Goal: Task Accomplishment & Management: Use online tool/utility

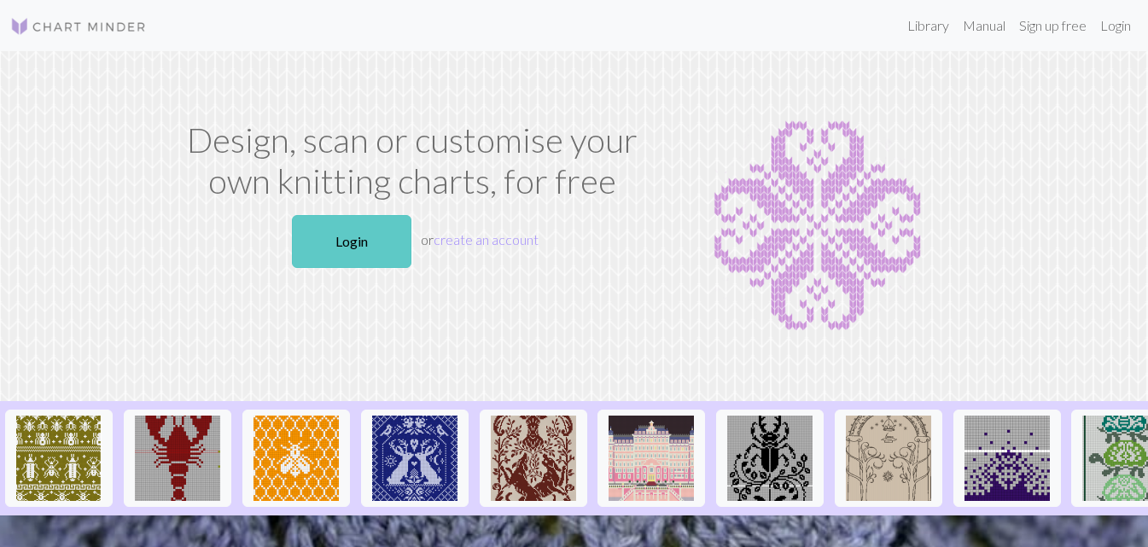
click at [384, 216] on link "Login" at bounding box center [351, 241] width 119 height 53
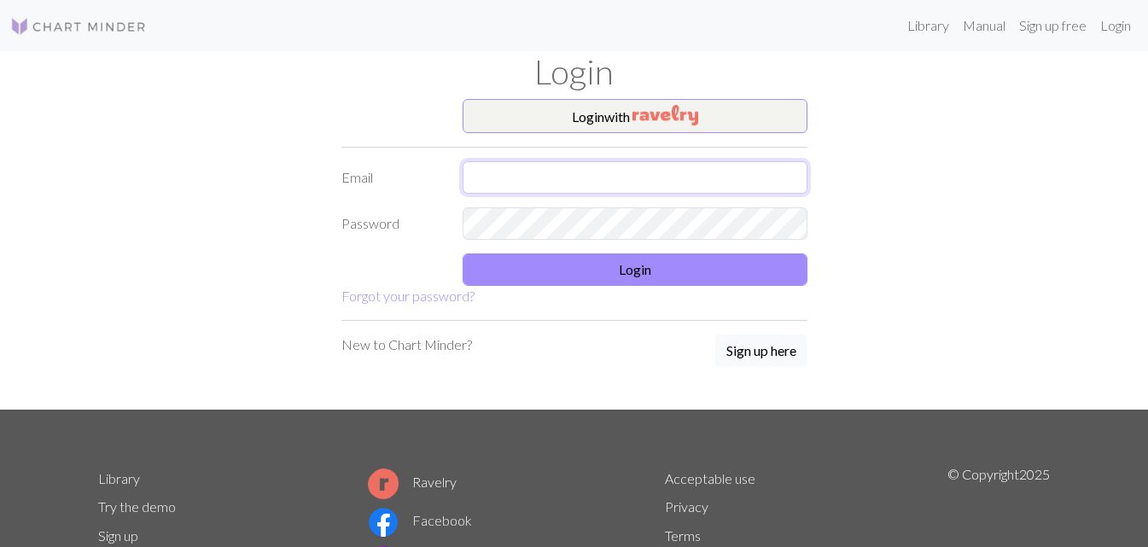
click at [501, 189] on input "text" at bounding box center [634, 177] width 345 height 32
click at [485, 175] on input "[EMAIL_ADDRESS][DOMAIN_NAME]" at bounding box center [634, 177] width 345 height 32
click at [493, 179] on input "[EMAIL_ADDRESS][DOMAIN_NAME]" at bounding box center [634, 177] width 345 height 32
type input "[EMAIL_ADDRESS][DOMAIN_NAME]"
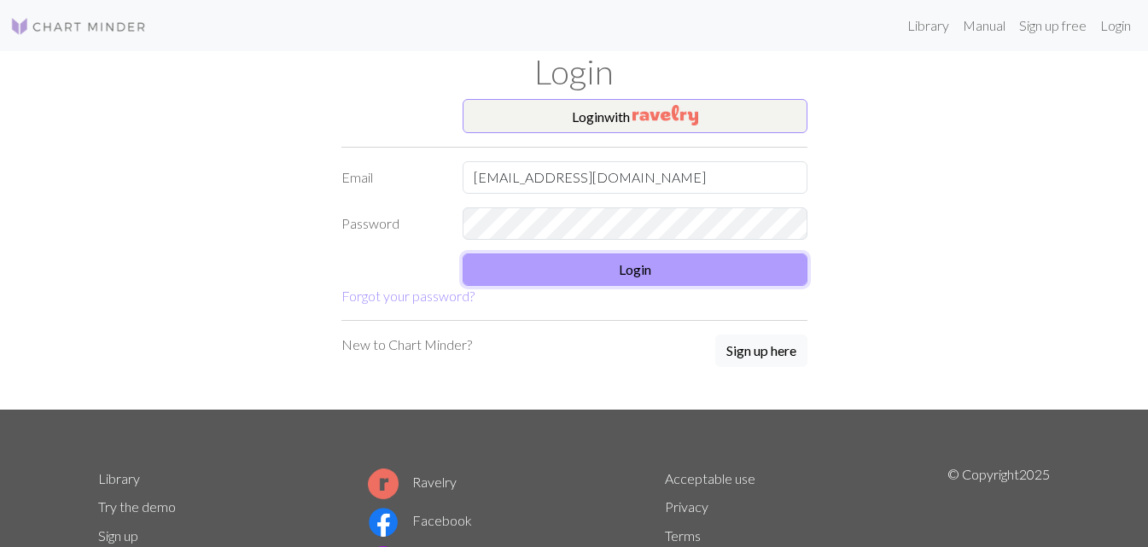
click at [571, 277] on button "Login" at bounding box center [634, 269] width 345 height 32
click at [602, 276] on button "Login" at bounding box center [634, 269] width 345 height 32
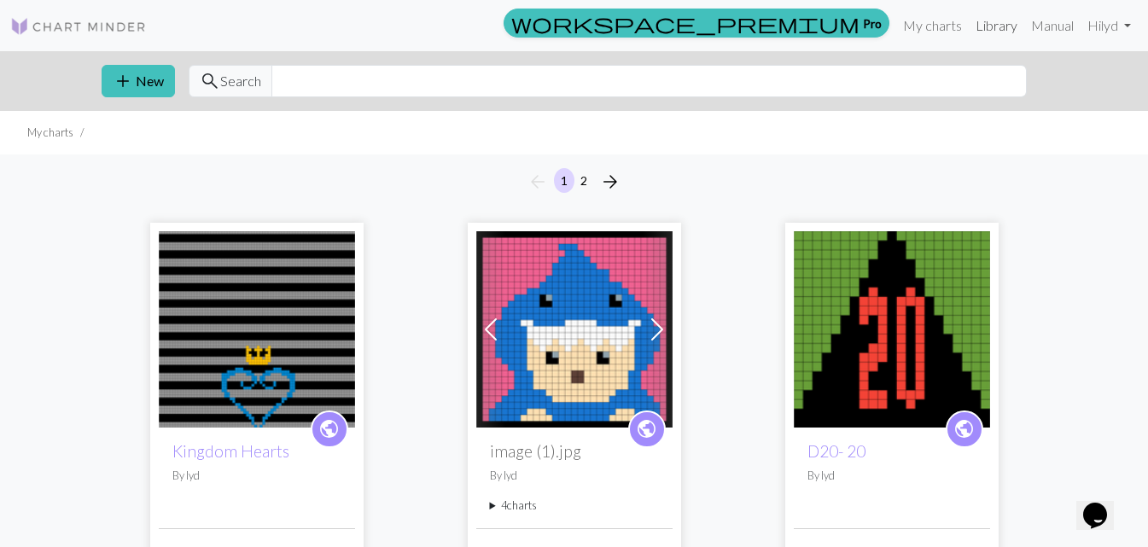
click at [992, 28] on link "Library" at bounding box center [995, 26] width 55 height 34
click at [973, 32] on link "Library" at bounding box center [995, 26] width 55 height 34
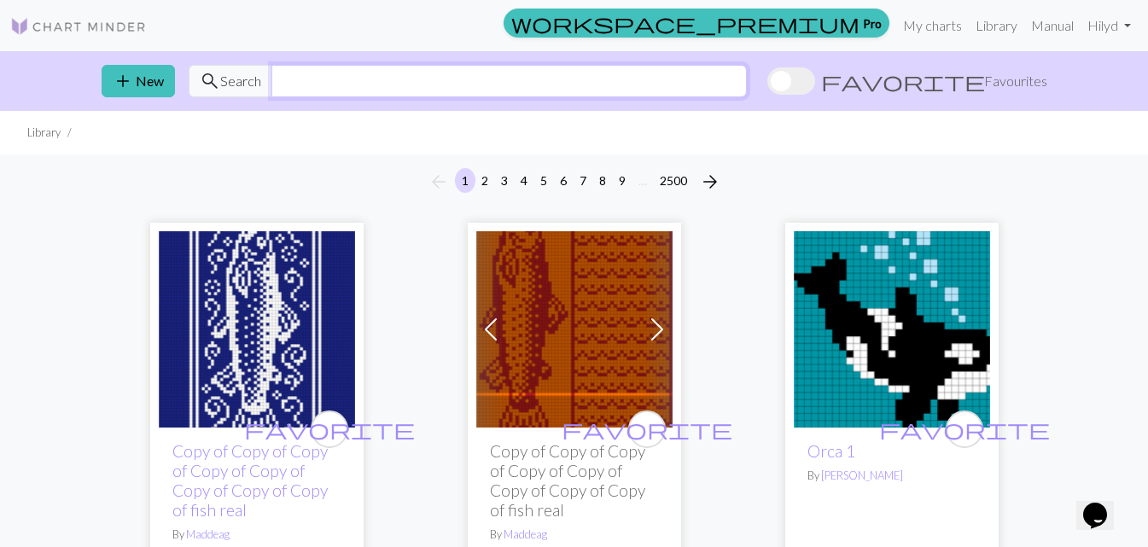
click at [444, 96] on input "text" at bounding box center [508, 81] width 475 height 32
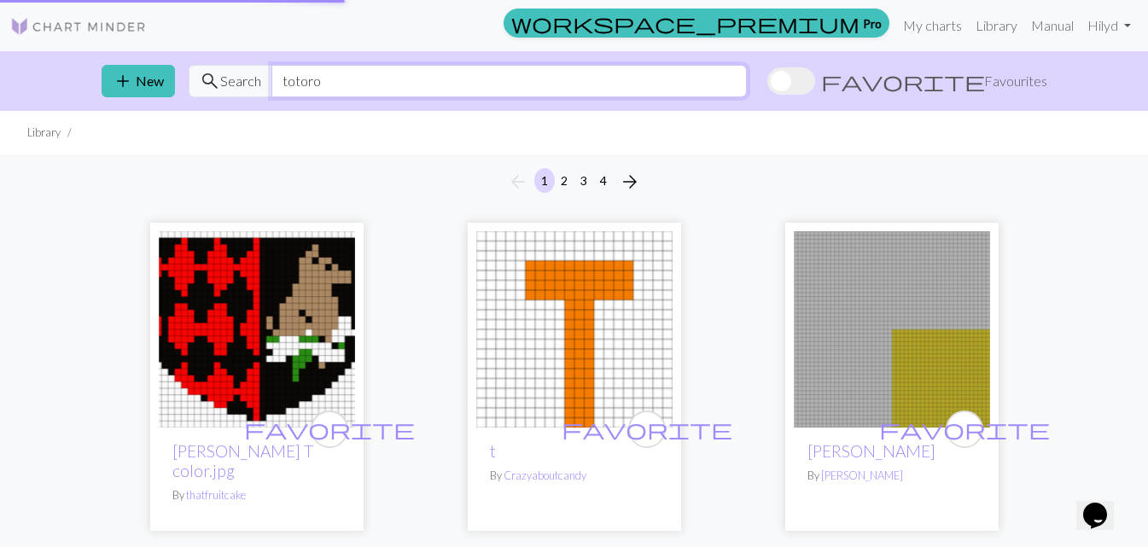
type input "totoro"
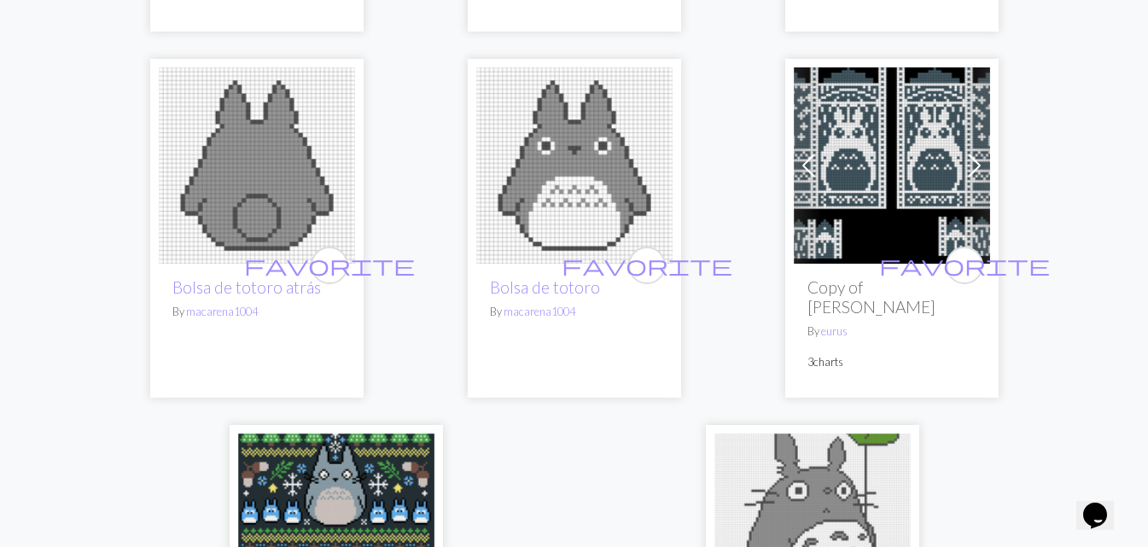
scroll to position [5889, 0]
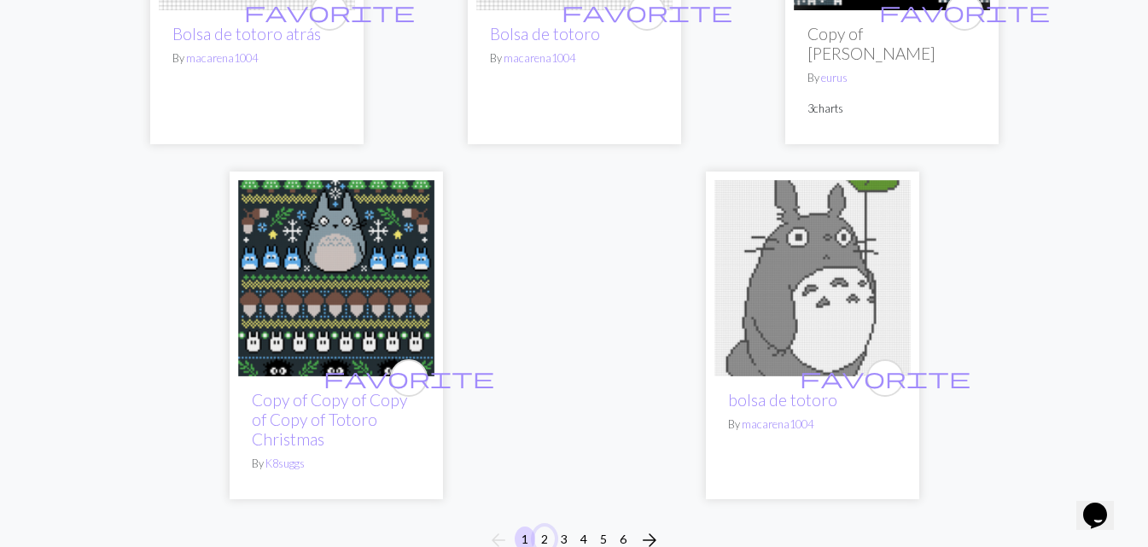
click at [543, 526] on button "2" at bounding box center [544, 538] width 20 height 25
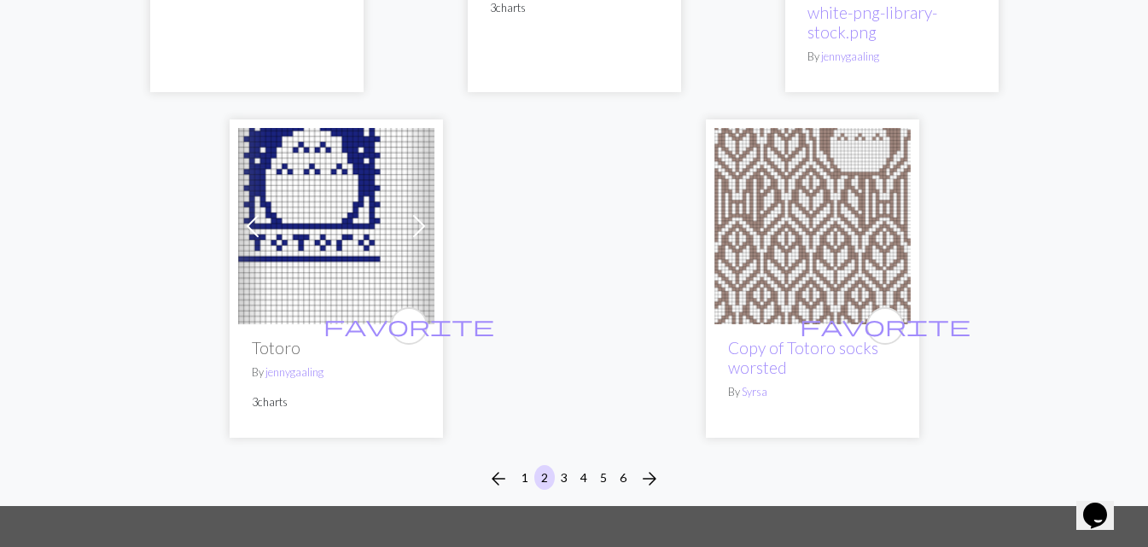
scroll to position [5765, 0]
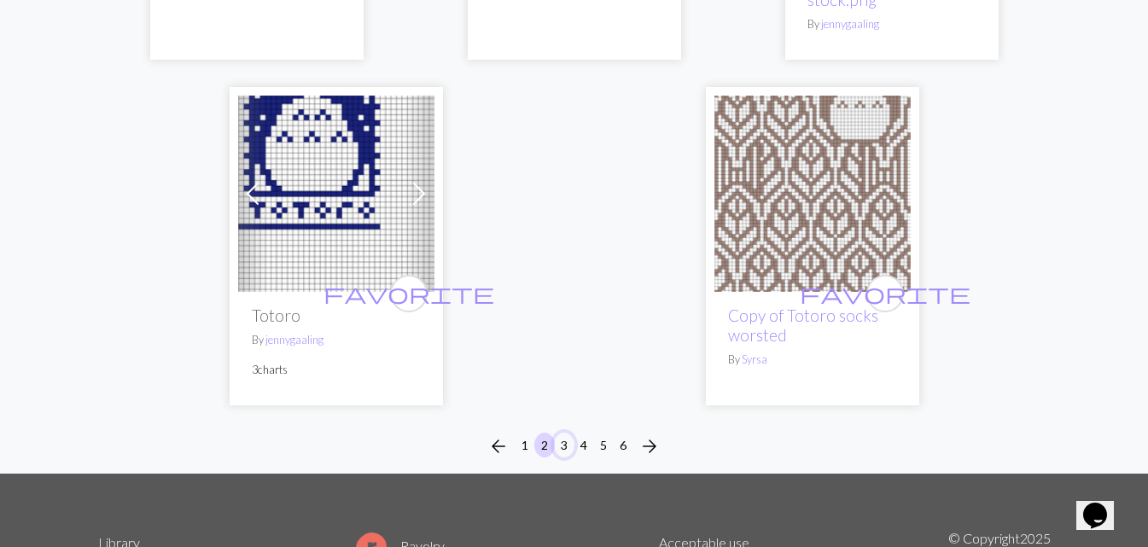
click at [566, 434] on button "3" at bounding box center [564, 445] width 20 height 25
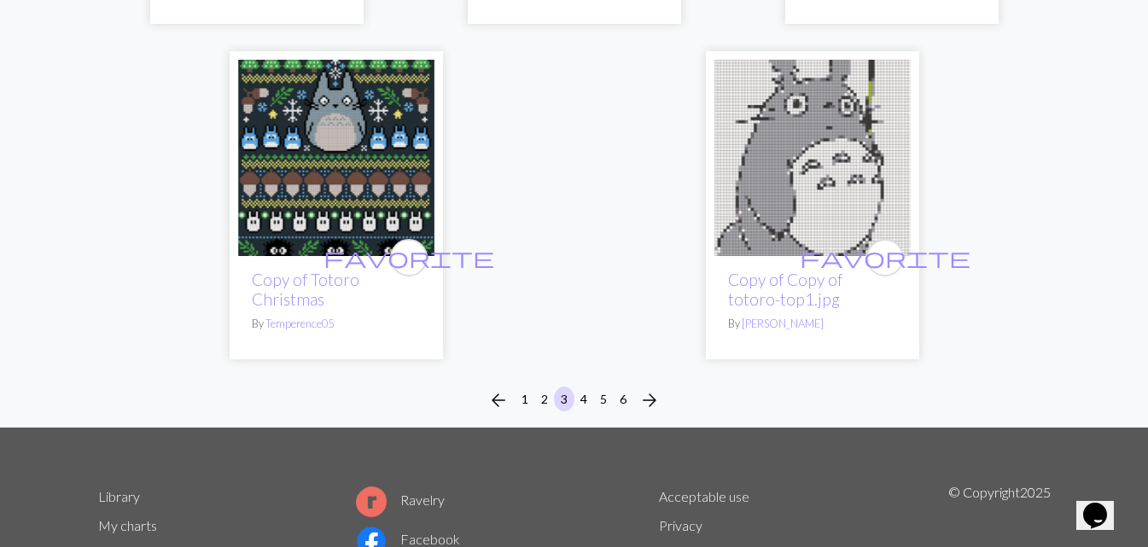
scroll to position [5831, 0]
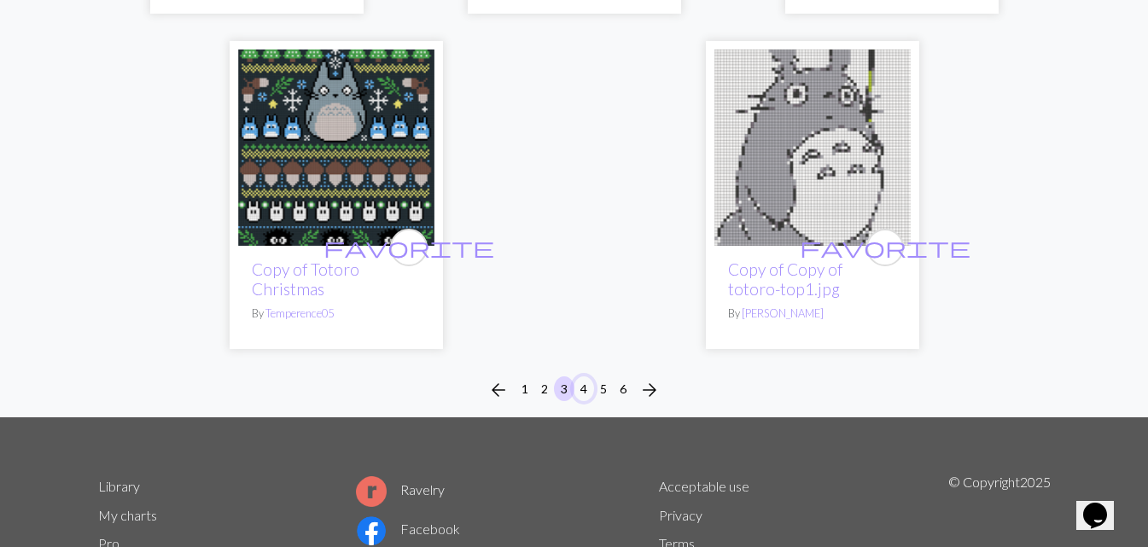
click at [581, 376] on button "4" at bounding box center [583, 388] width 20 height 25
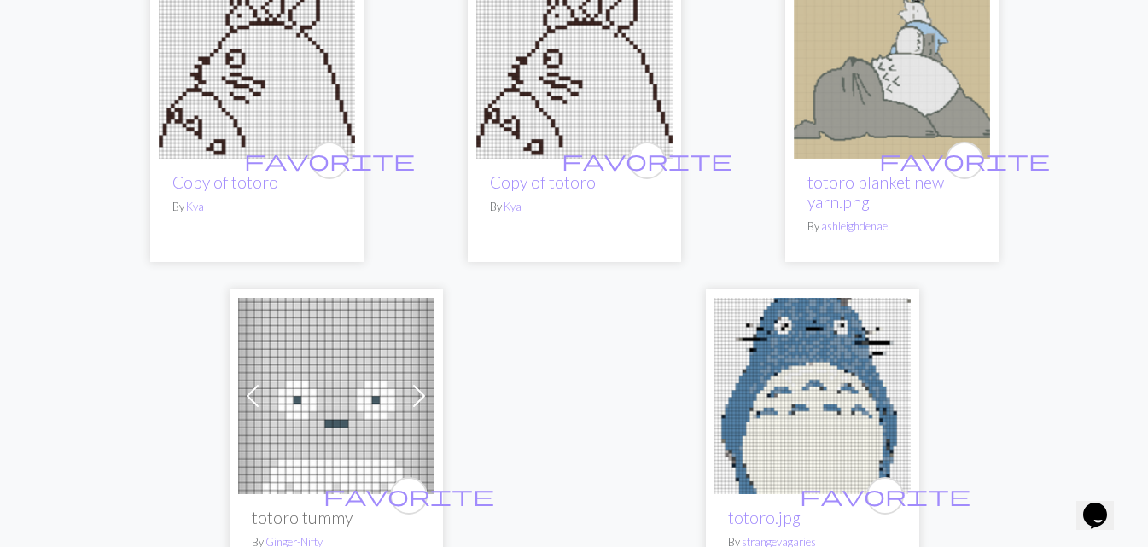
scroll to position [5769, 0]
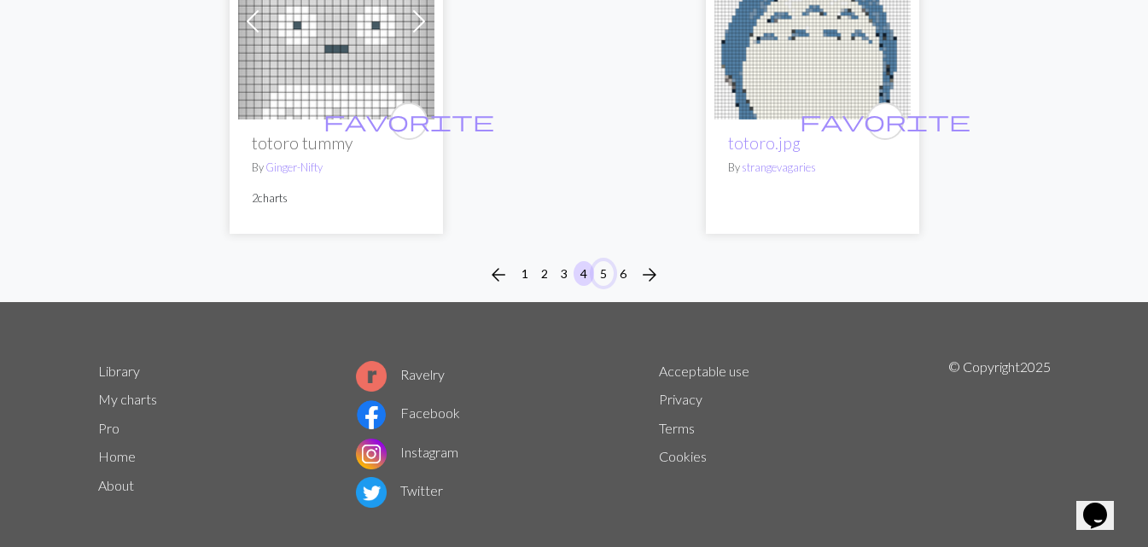
click at [601, 261] on button "5" at bounding box center [603, 273] width 20 height 25
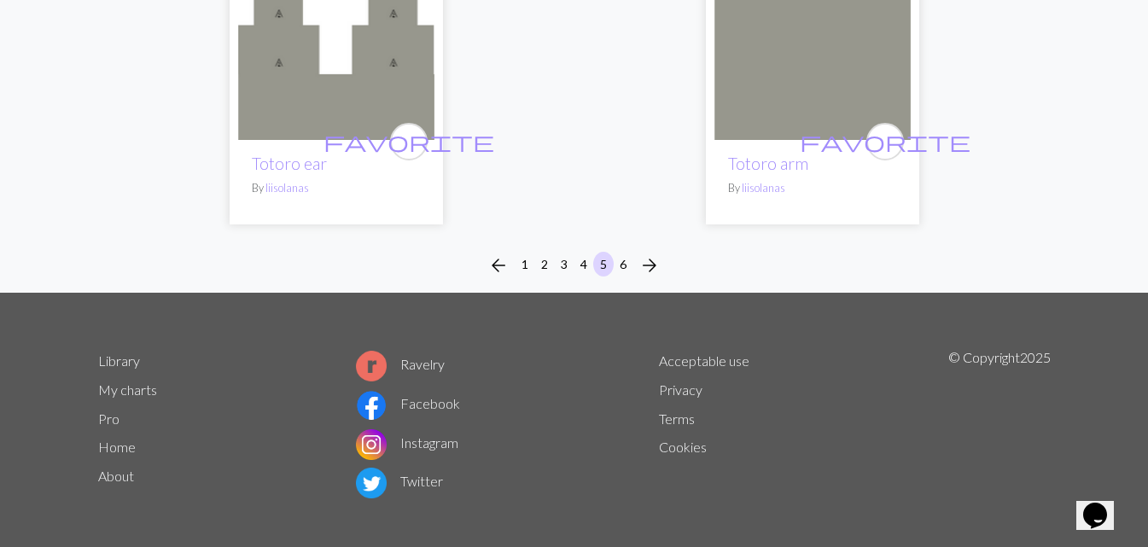
scroll to position [5711, 0]
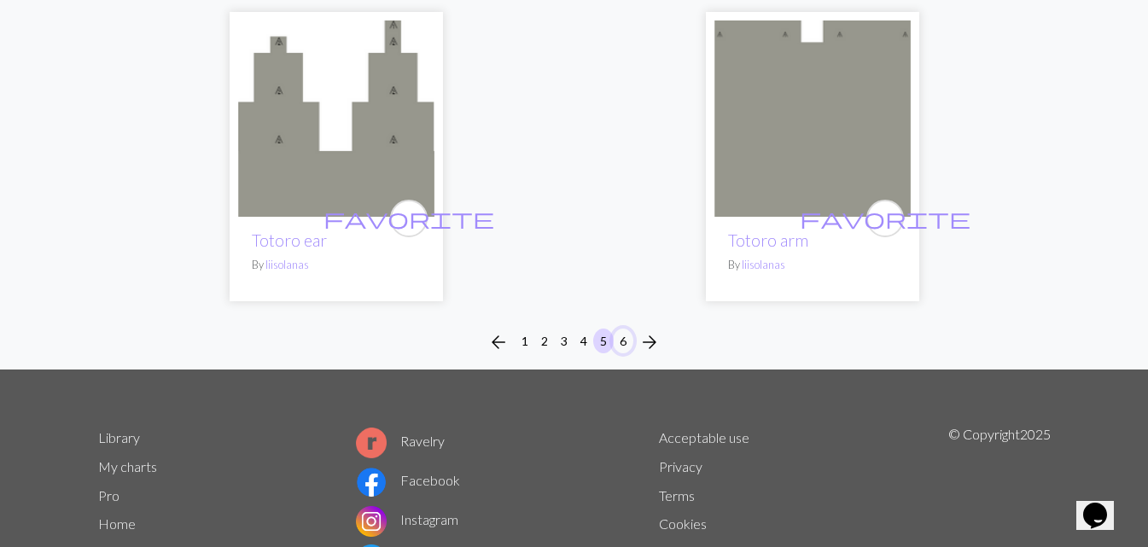
click at [616, 328] on button "6" at bounding box center [623, 340] width 20 height 25
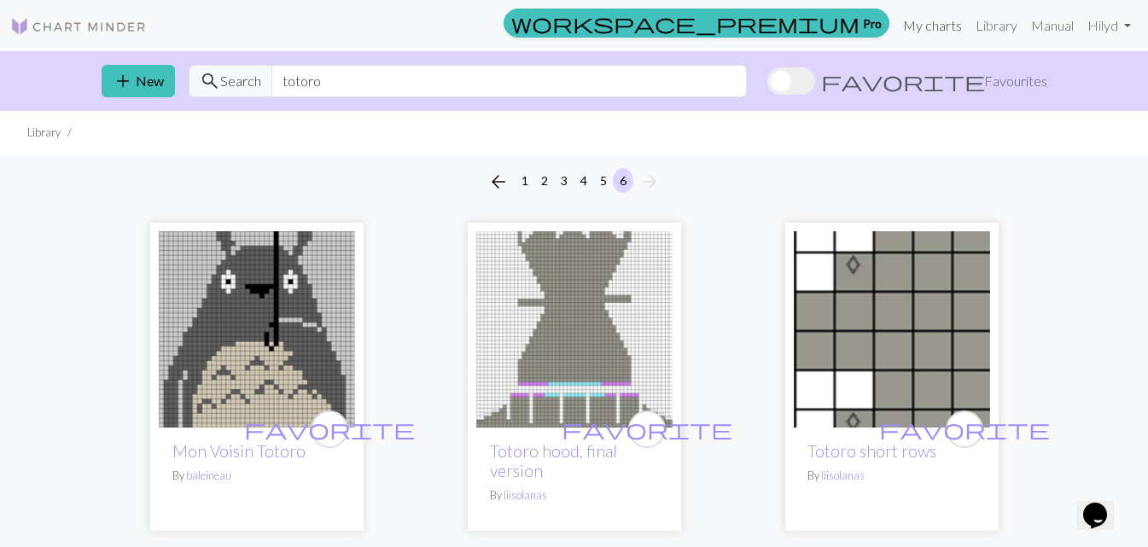
click at [929, 19] on link "My charts" at bounding box center [932, 26] width 73 height 34
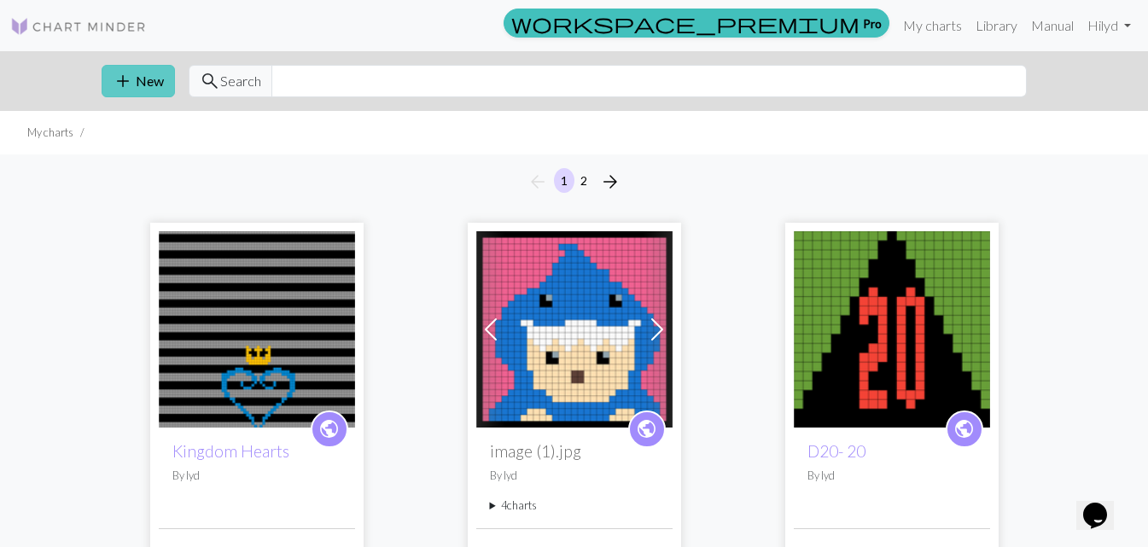
click at [130, 75] on span "add" at bounding box center [123, 81] width 20 height 24
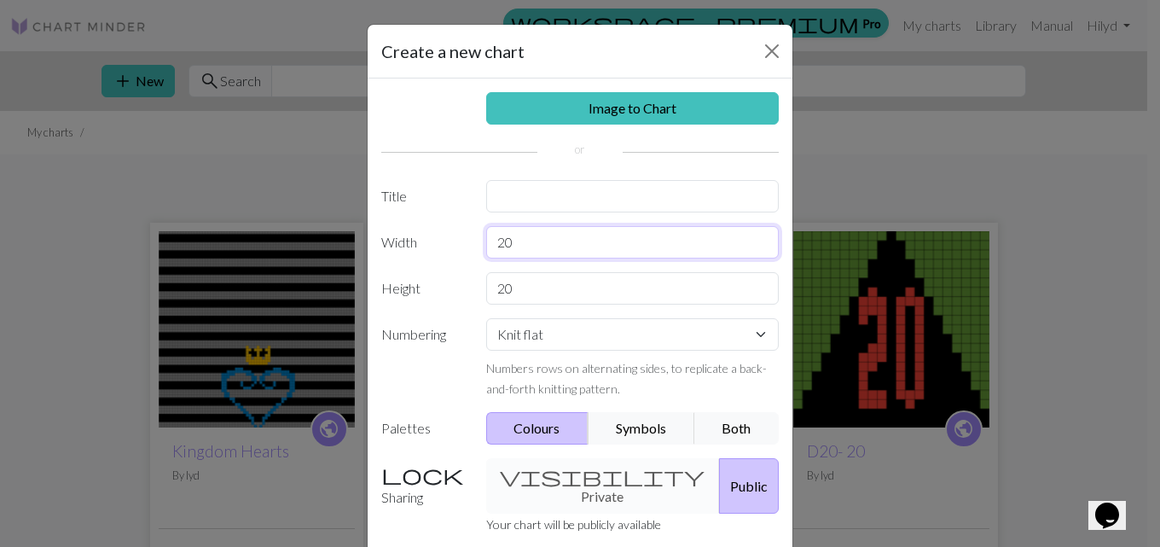
click at [552, 240] on input "20" at bounding box center [633, 242] width 294 height 32
drag, startPoint x: 582, startPoint y: 238, endPoint x: 500, endPoint y: 235, distance: 81.9
click at [500, 235] on input "20" at bounding box center [633, 242] width 294 height 32
type input "23"
drag, startPoint x: 529, startPoint y: 270, endPoint x: 514, endPoint y: 271, distance: 14.5
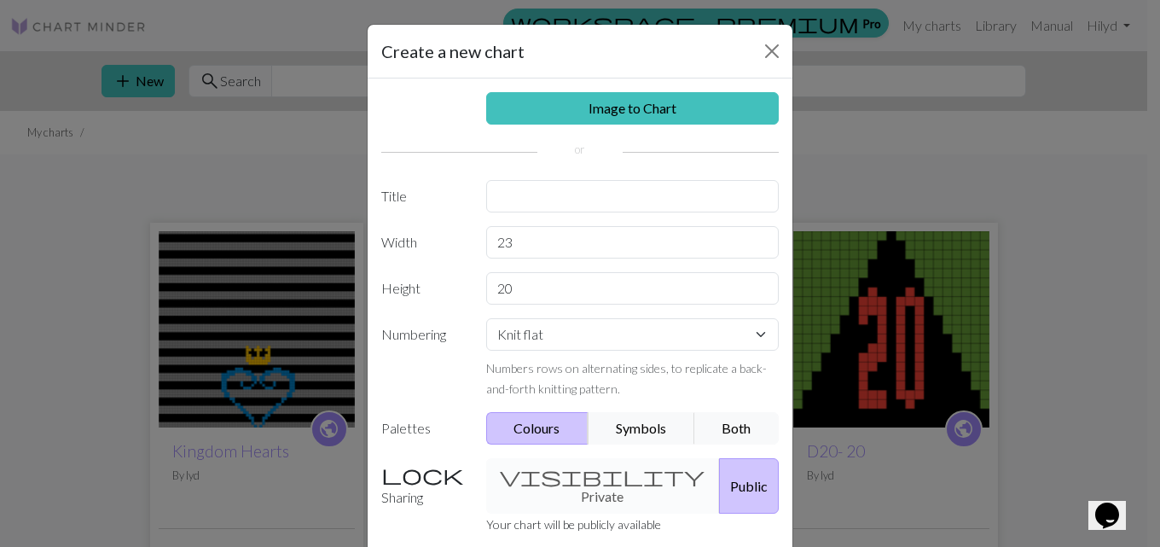
click at [514, 271] on div "Image to Chart Title Width 23 Height 20 Numbering Knit flat Knit in the round L…" at bounding box center [580, 353] width 425 height 551
drag, startPoint x: 521, startPoint y: 284, endPoint x: 421, endPoint y: 278, distance: 100.9
click at [421, 278] on div "Height 20" at bounding box center [580, 288] width 418 height 32
type input "25"
drag, startPoint x: 529, startPoint y: 252, endPoint x: 414, endPoint y: 224, distance: 118.4
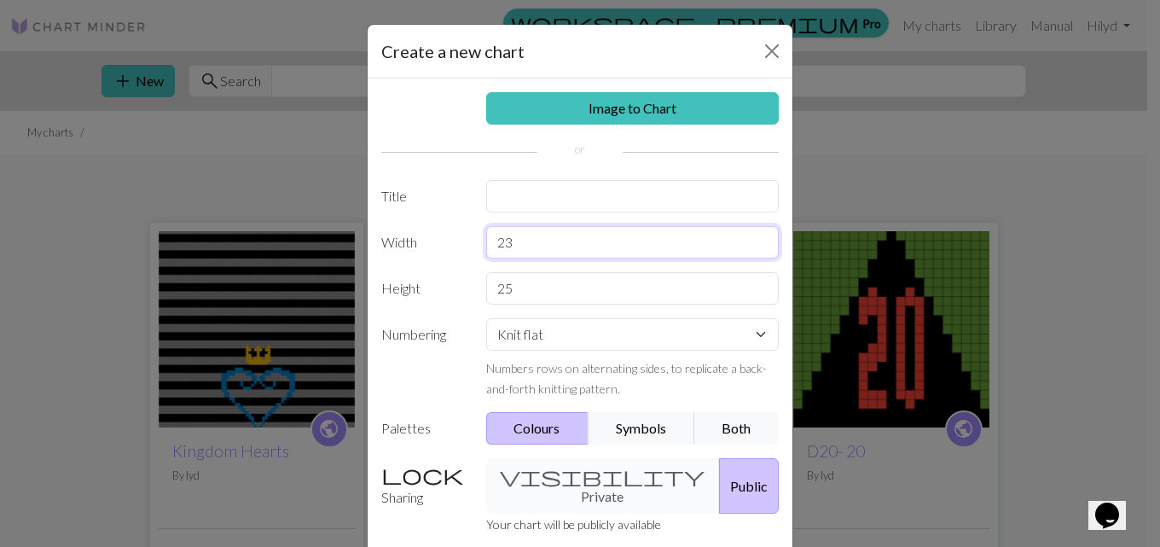
click at [410, 241] on div "Width 23" at bounding box center [580, 242] width 418 height 32
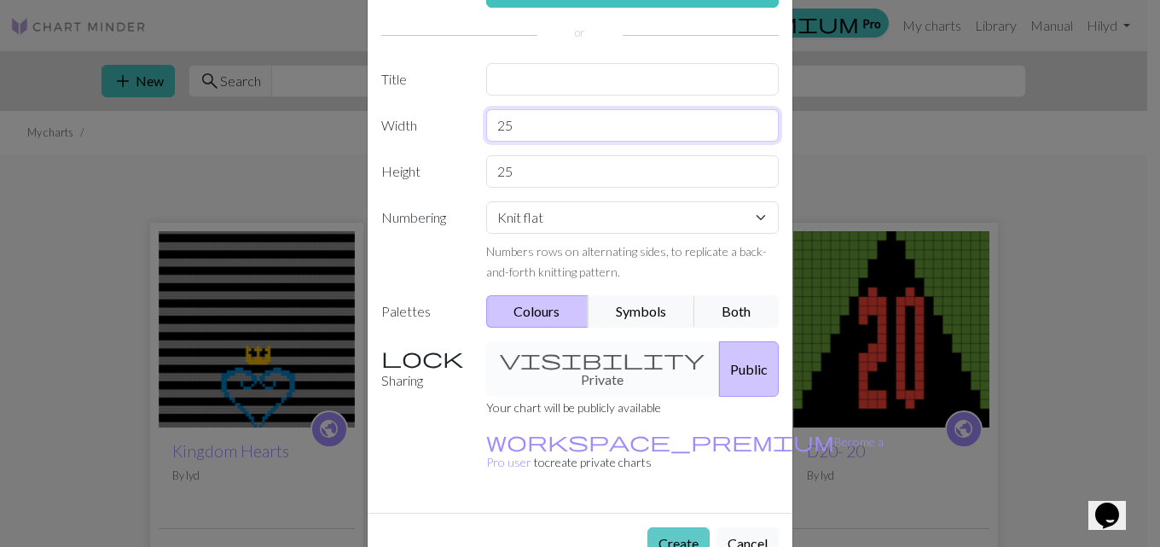
scroll to position [127, 0]
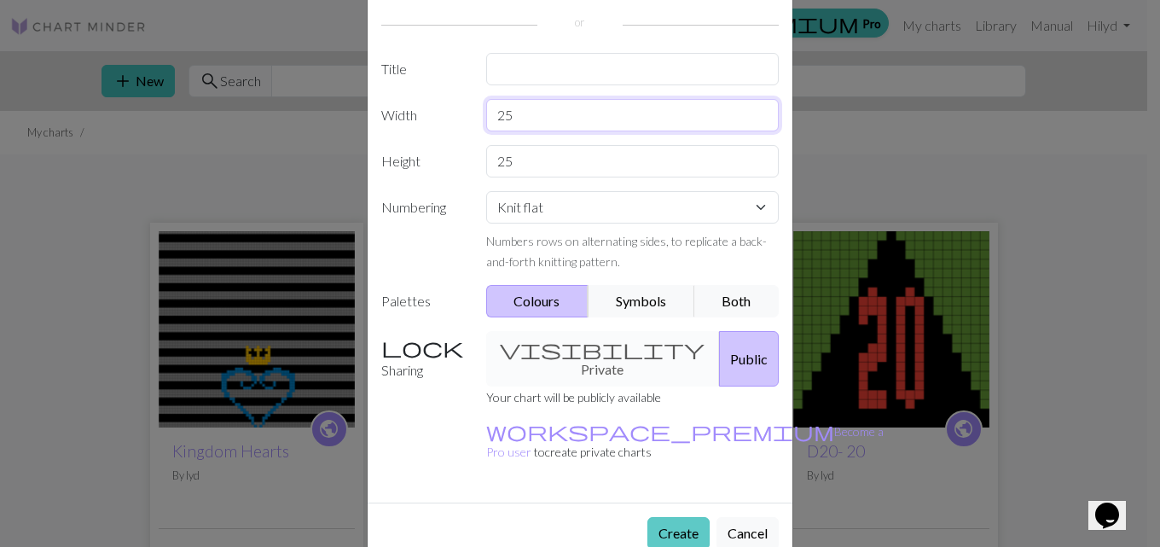
type input "25"
click at [662, 517] on button "Create" at bounding box center [679, 533] width 62 height 32
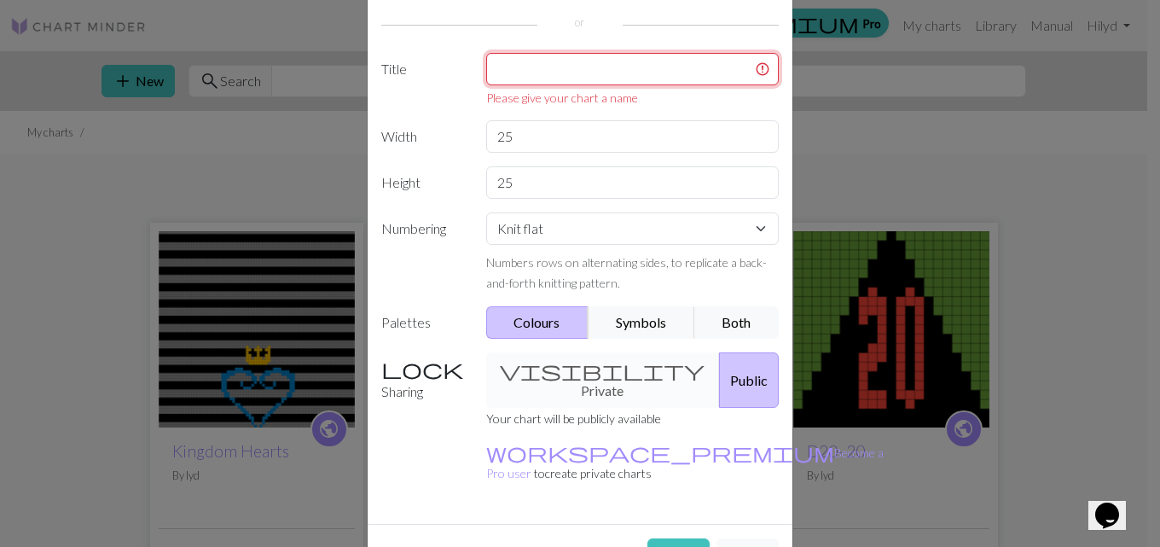
click at [599, 84] on input "text" at bounding box center [633, 69] width 294 height 32
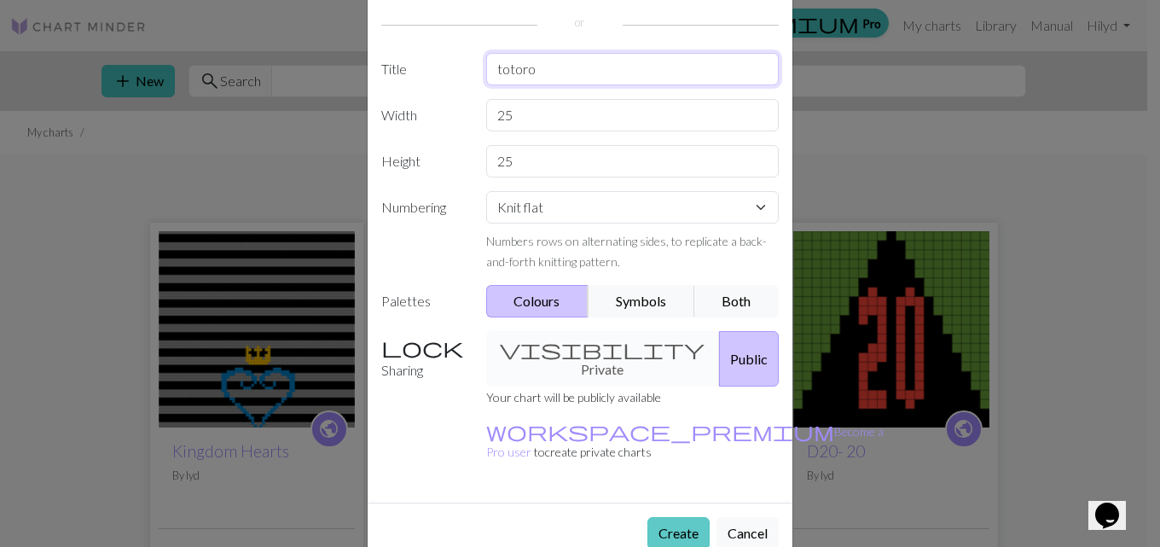
type input "totoro"
click at [668, 517] on button "Create" at bounding box center [679, 533] width 62 height 32
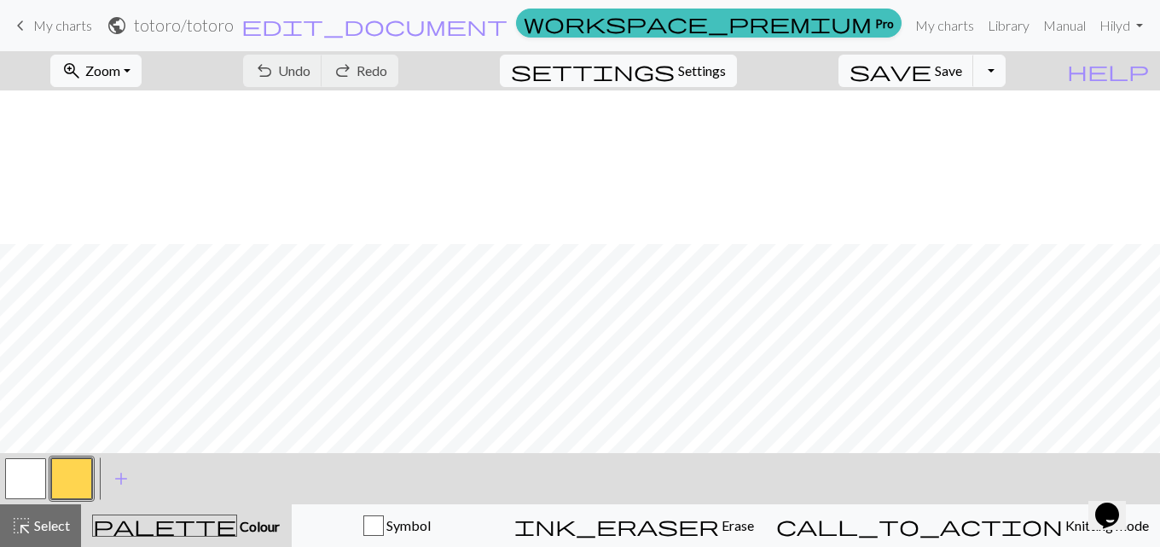
scroll to position [154, 0]
drag, startPoint x: 93, startPoint y: 477, endPoint x: 84, endPoint y: 478, distance: 8.6
click at [90, 478] on div at bounding box center [72, 479] width 46 height 46
click at [77, 480] on button "button" at bounding box center [71, 478] width 41 height 41
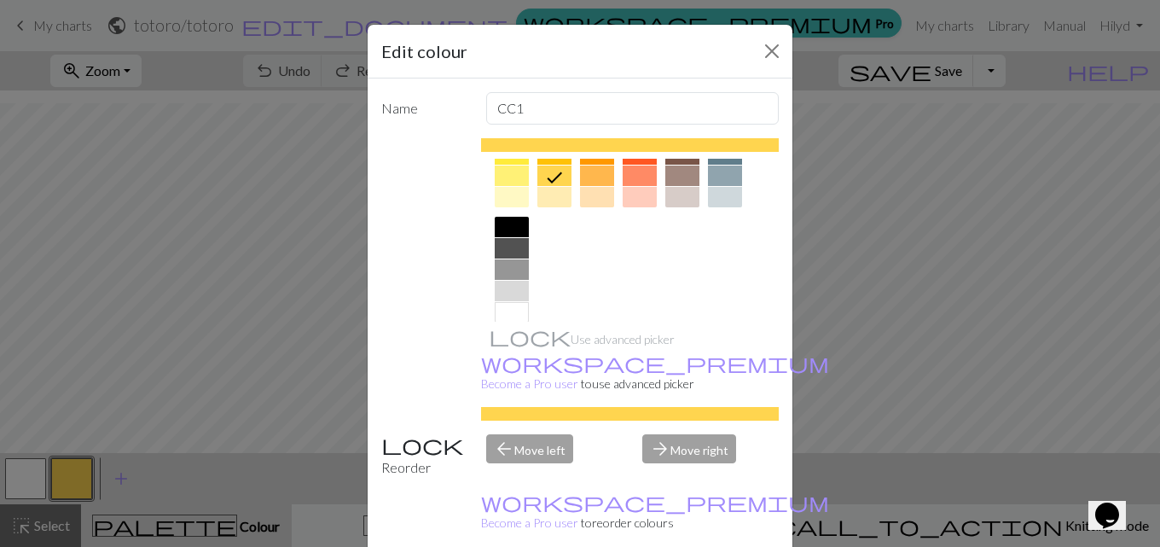
scroll to position [322, 0]
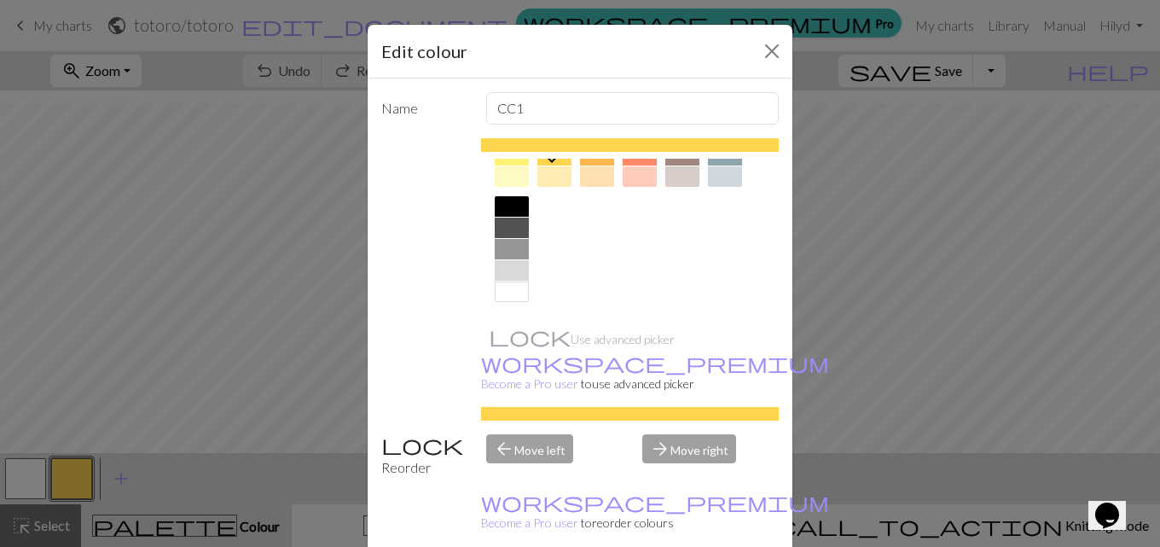
click at [512, 203] on div at bounding box center [512, 206] width 34 height 20
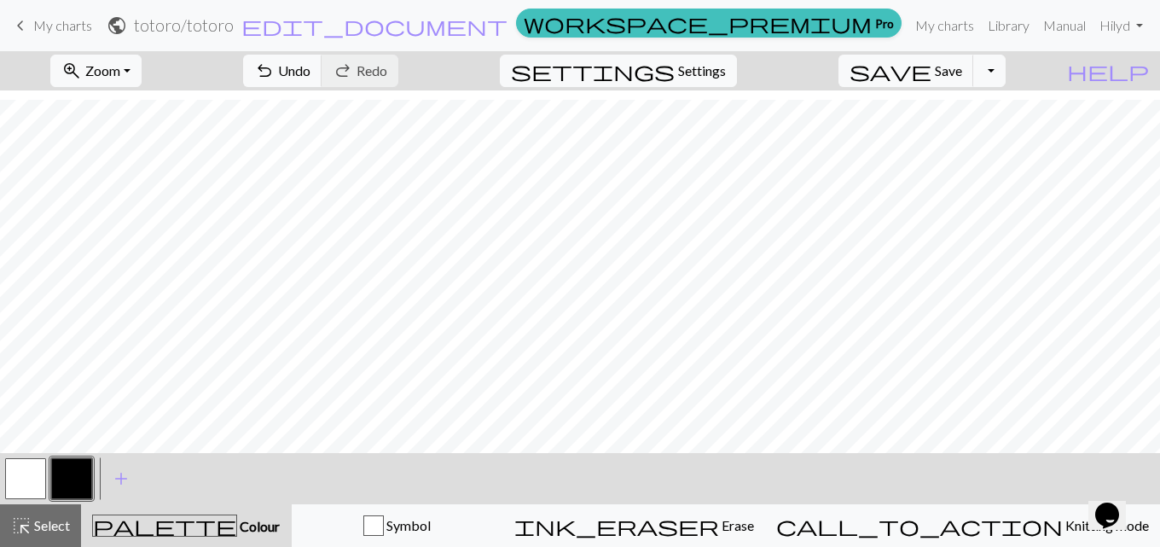
scroll to position [0, 0]
click at [714, 71] on span "Settings" at bounding box center [702, 71] width 48 height 20
select select "aran"
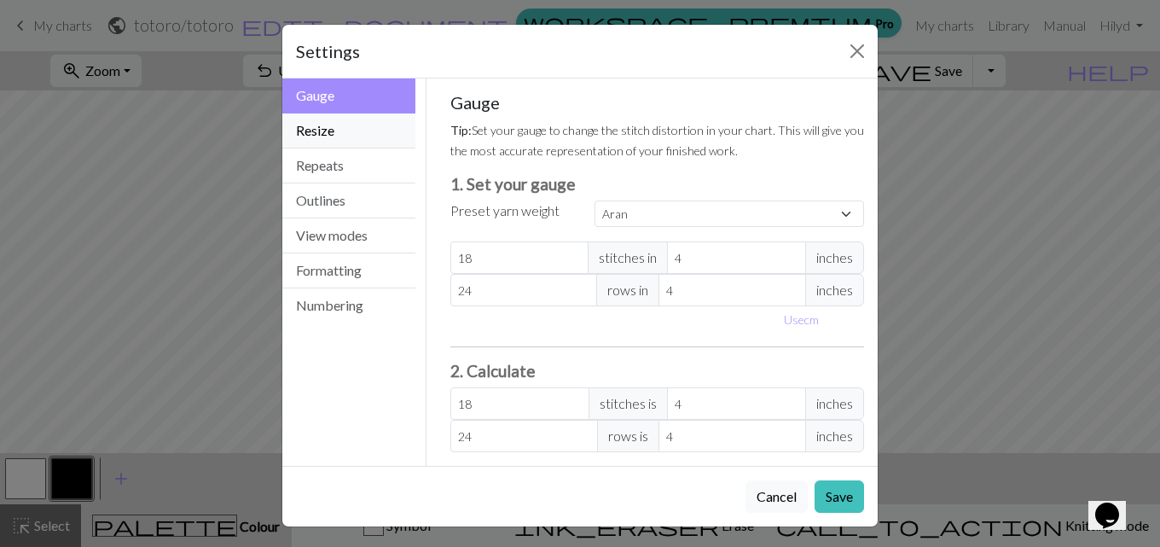
click at [356, 134] on button "Resize" at bounding box center [348, 130] width 133 height 35
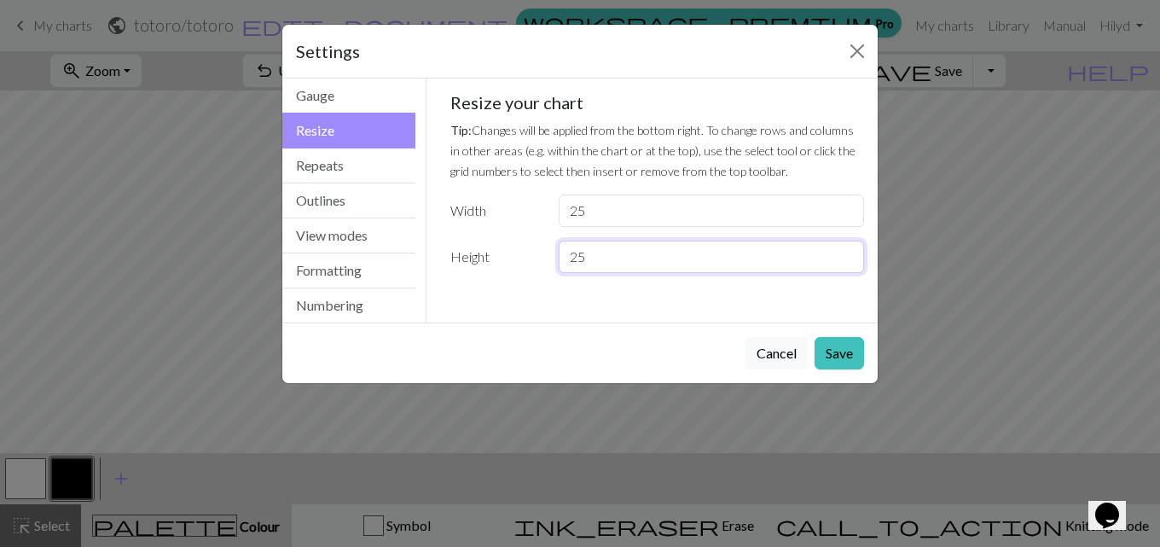
drag, startPoint x: 594, startPoint y: 257, endPoint x: 584, endPoint y: 255, distance: 9.5
click at [584, 255] on input "25" at bounding box center [711, 257] width 305 height 32
click at [853, 252] on input "25" at bounding box center [711, 257] width 305 height 32
click at [851, 245] on input "25" at bounding box center [711, 257] width 305 height 32
type input "26"
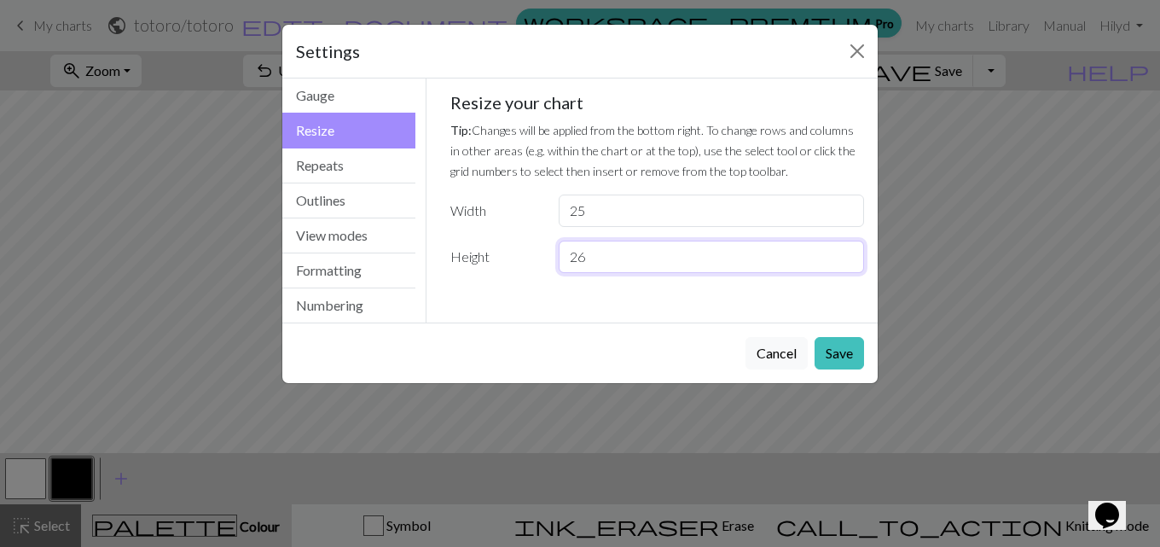
click at [850, 248] on input "26" at bounding box center [711, 257] width 305 height 32
click at [837, 359] on button "Save" at bounding box center [839, 353] width 49 height 32
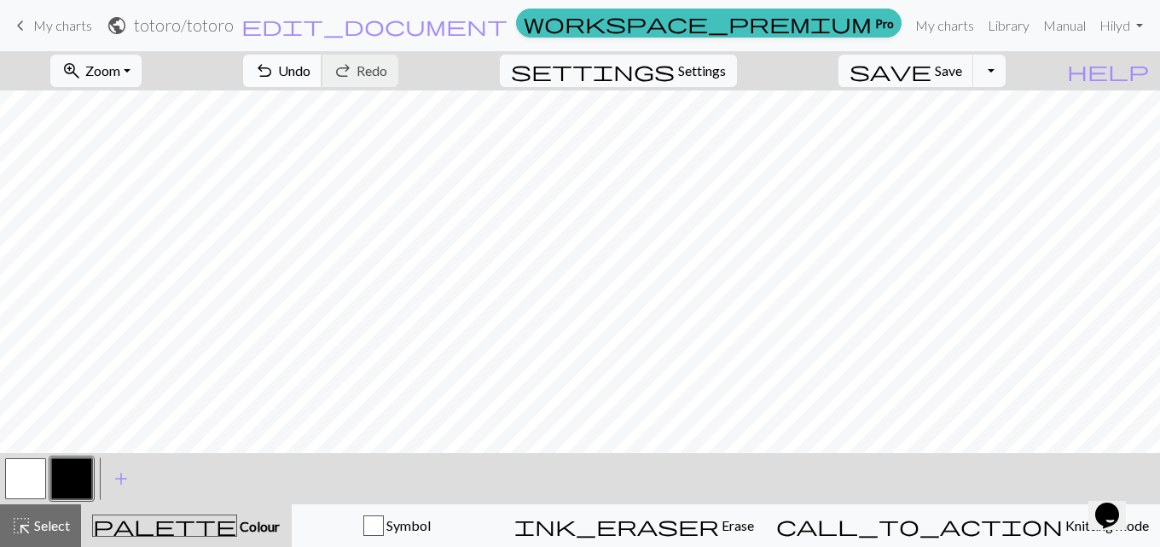
click at [311, 65] on span "Undo" at bounding box center [294, 70] width 32 height 16
click at [128, 476] on span "add" at bounding box center [121, 479] width 20 height 24
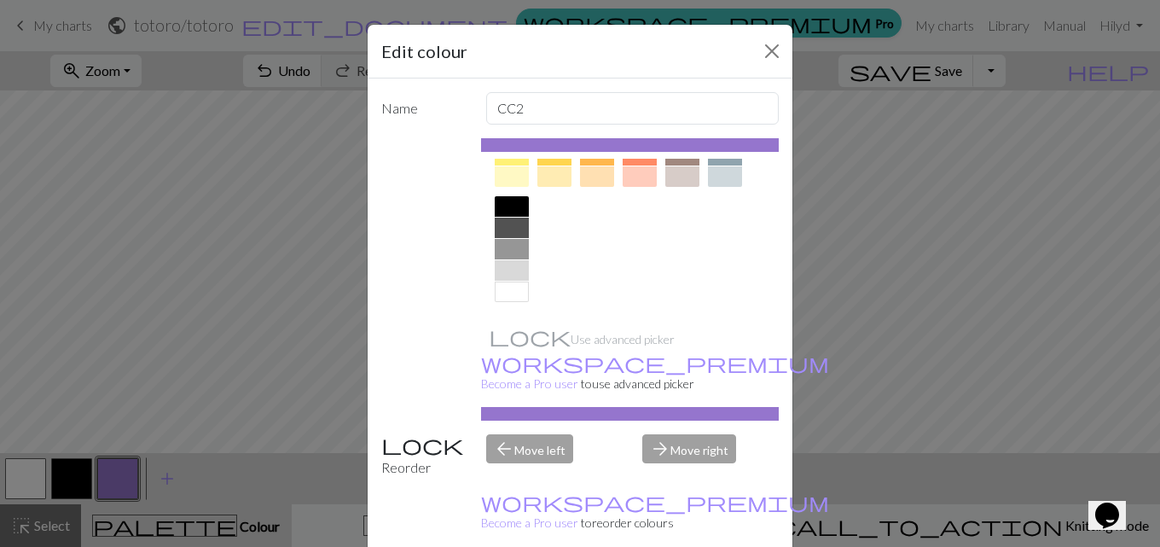
scroll to position [236, 0]
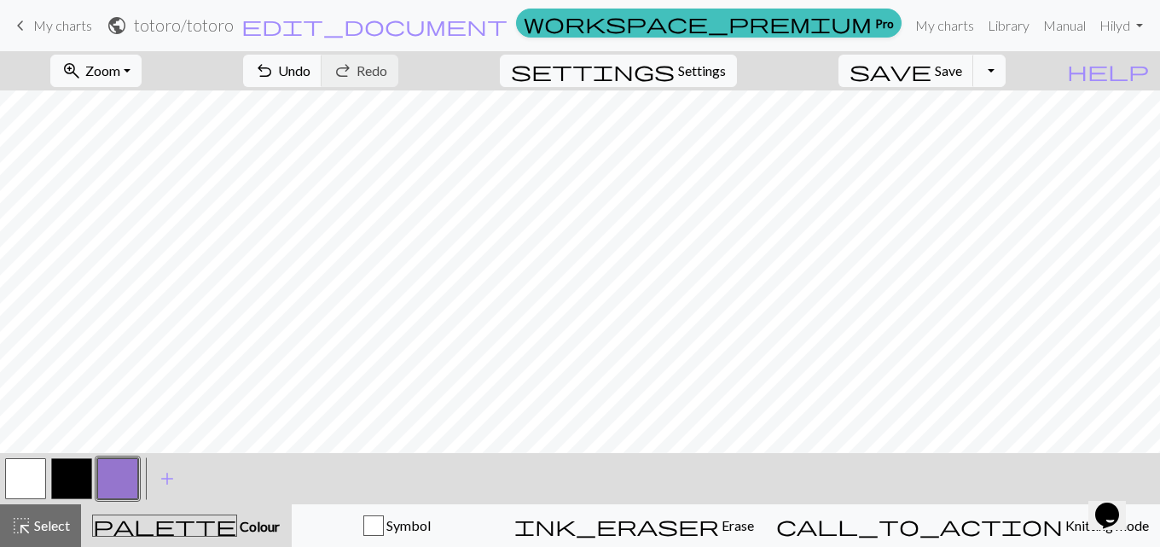
click at [34, 478] on button "button" at bounding box center [25, 478] width 41 height 41
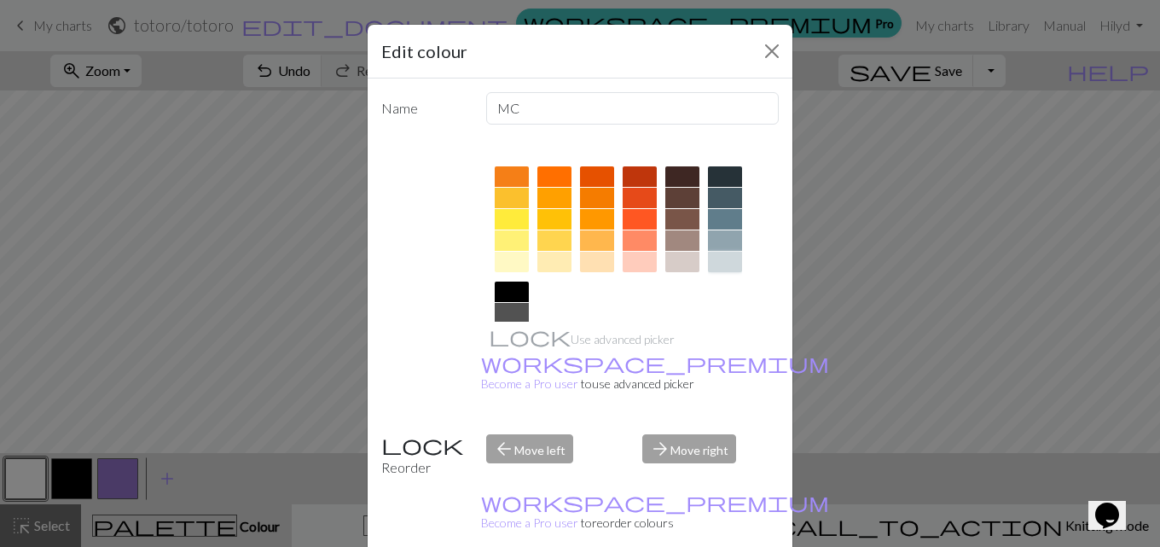
click at [708, 252] on div at bounding box center [725, 262] width 34 height 20
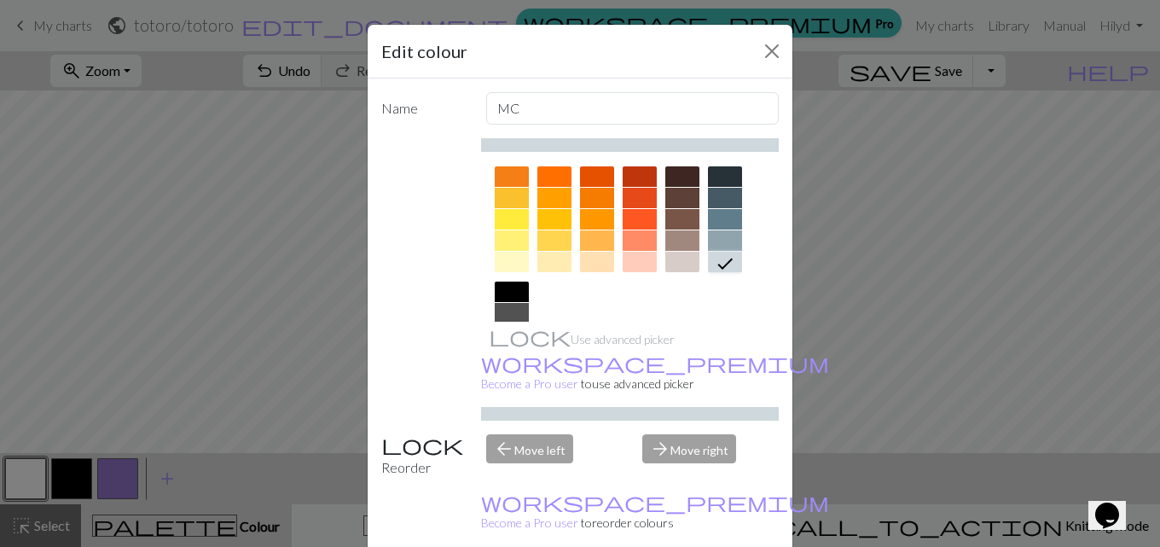
click at [716, 236] on div at bounding box center [725, 240] width 34 height 20
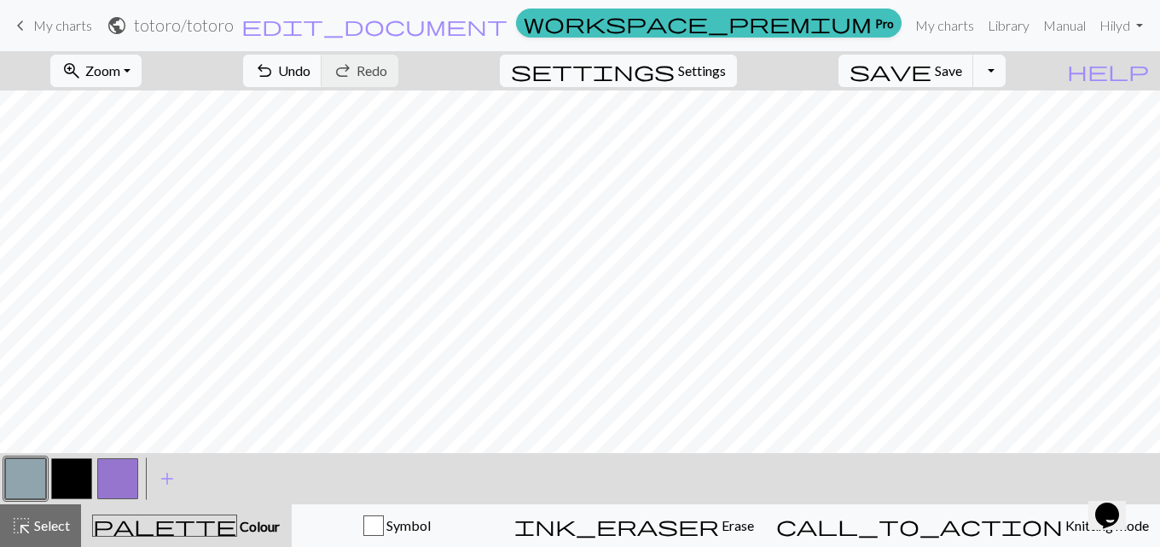
click at [102, 474] on button "button" at bounding box center [117, 478] width 41 height 41
click at [125, 474] on button "button" at bounding box center [117, 478] width 41 height 41
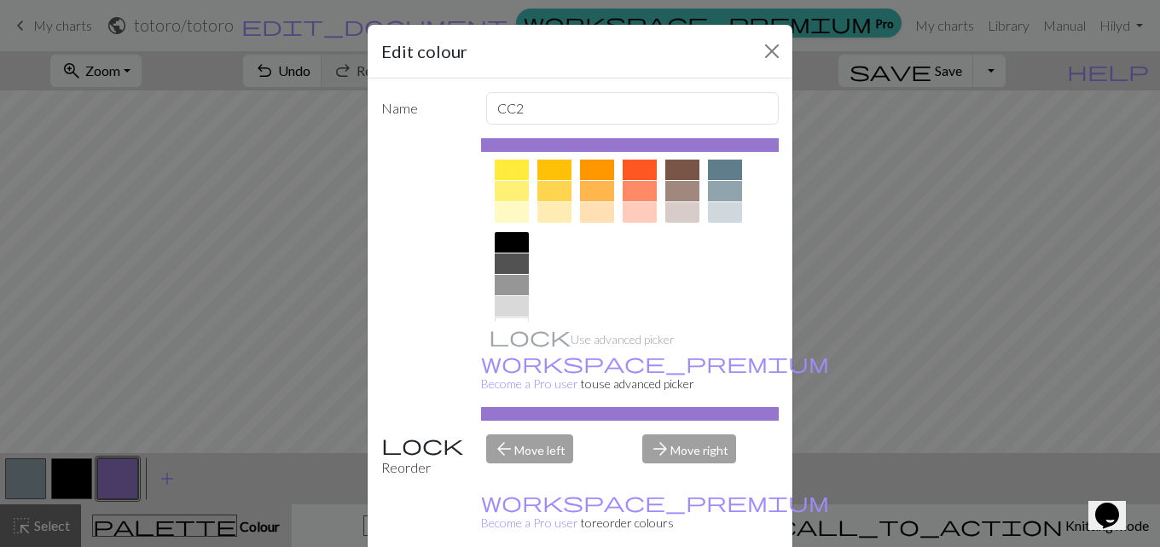
scroll to position [322, 0]
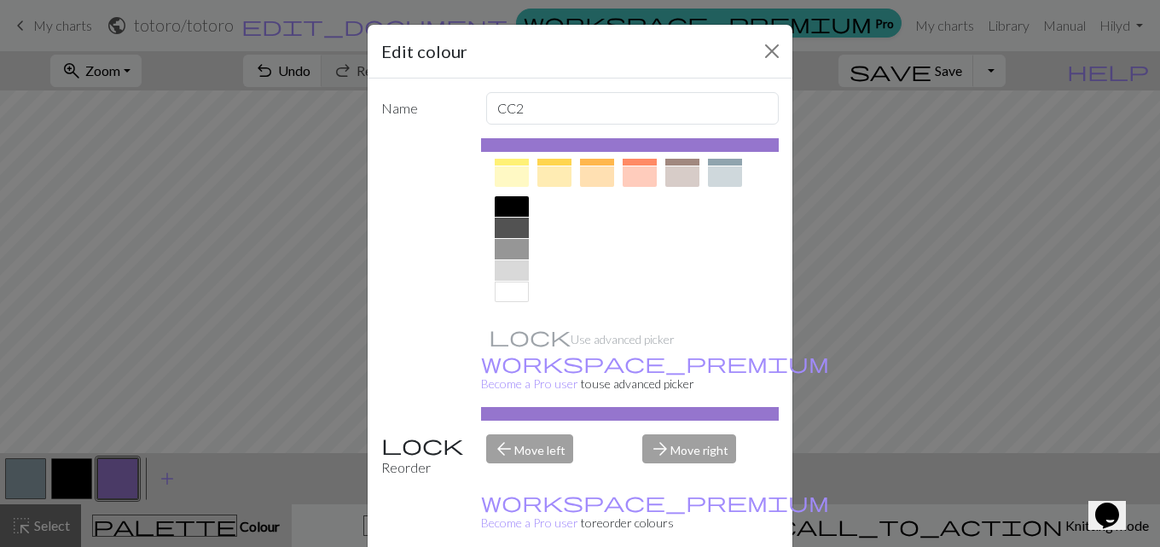
drag, startPoint x: 517, startPoint y: 291, endPoint x: 682, endPoint y: 405, distance: 200.5
click at [516, 292] on div at bounding box center [512, 292] width 34 height 20
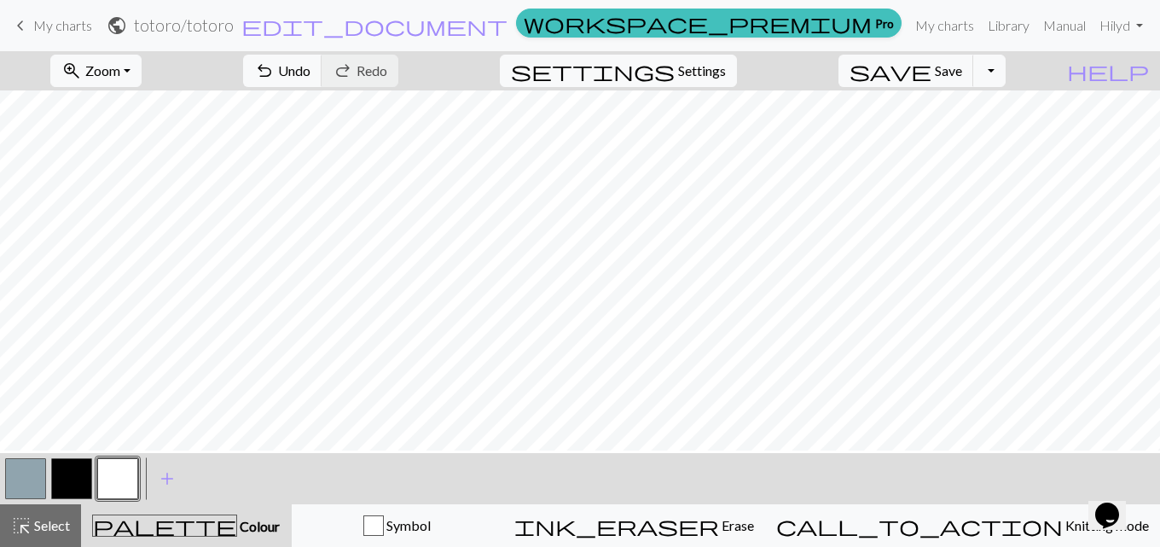
scroll to position [0, 0]
click at [171, 483] on span "add" at bounding box center [167, 479] width 20 height 24
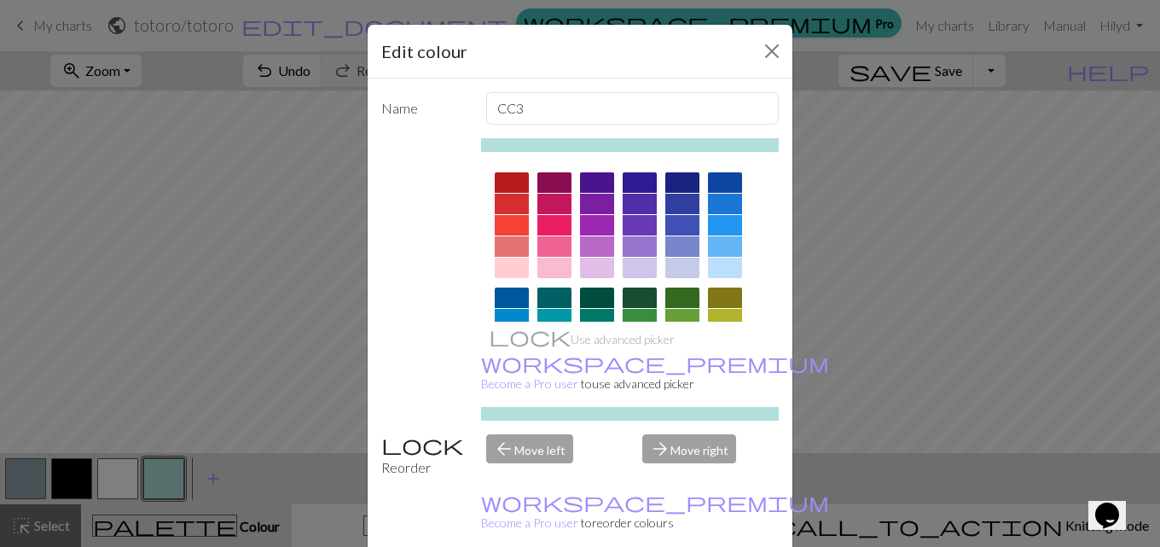
click at [682, 313] on div at bounding box center [683, 319] width 34 height 20
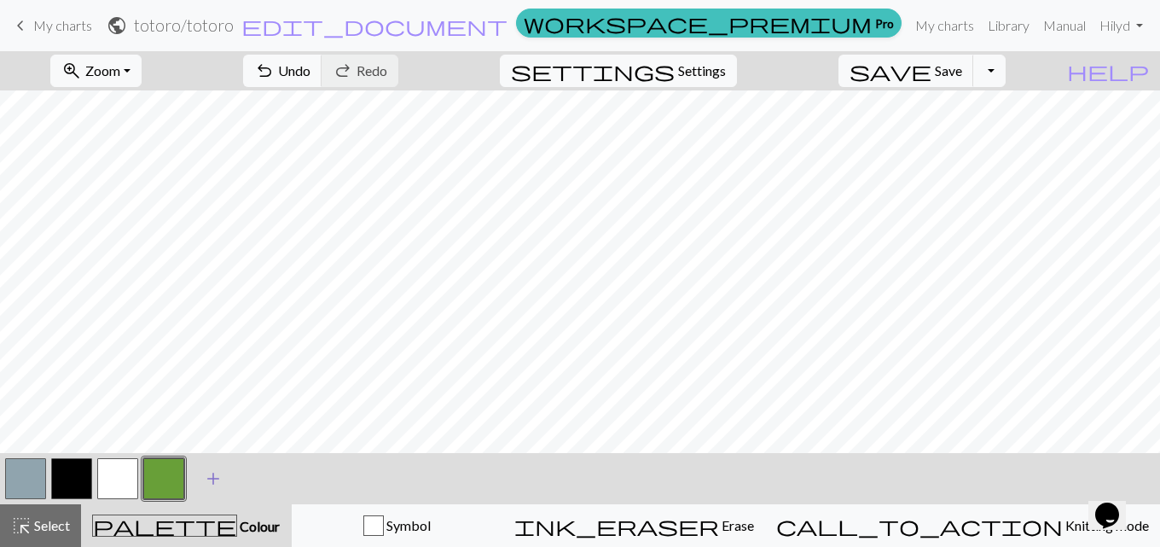
click at [206, 474] on span "add" at bounding box center [213, 479] width 20 height 24
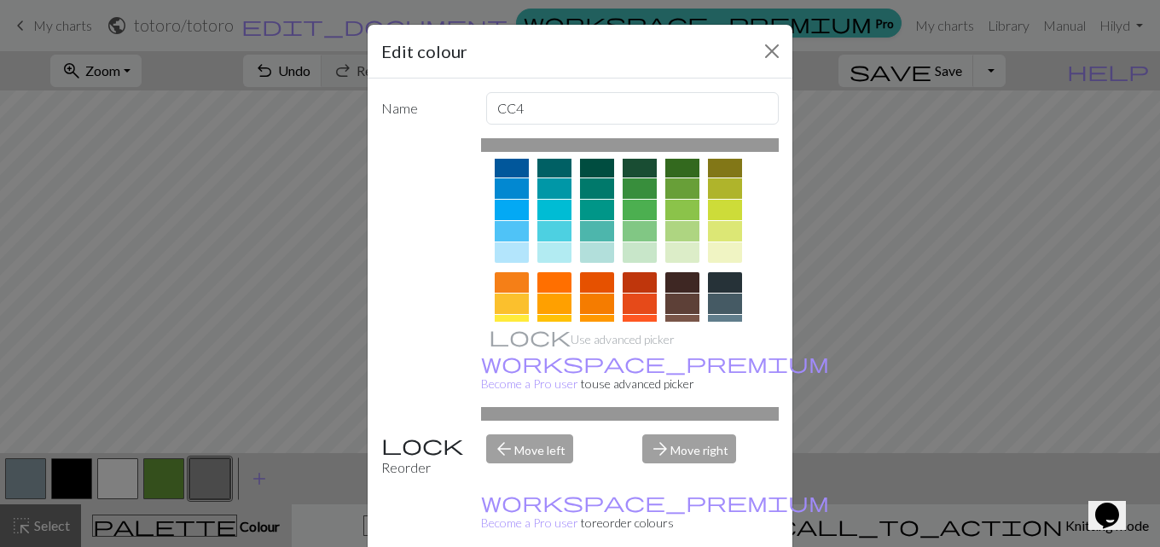
scroll to position [171, 0]
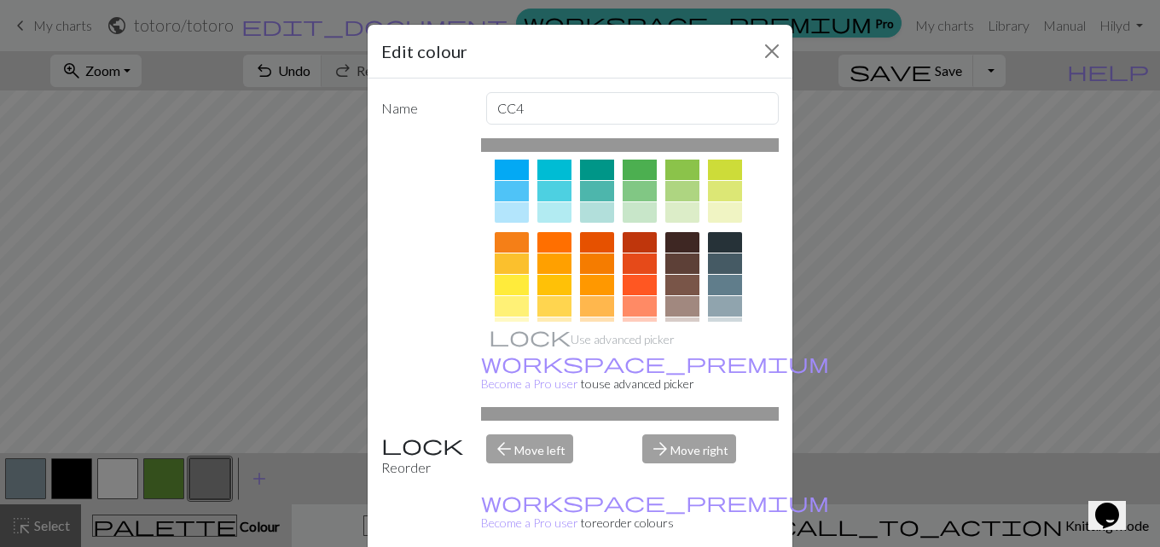
drag, startPoint x: 672, startPoint y: 200, endPoint x: 678, endPoint y: 211, distance: 12.6
click at [676, 201] on div at bounding box center [683, 191] width 34 height 20
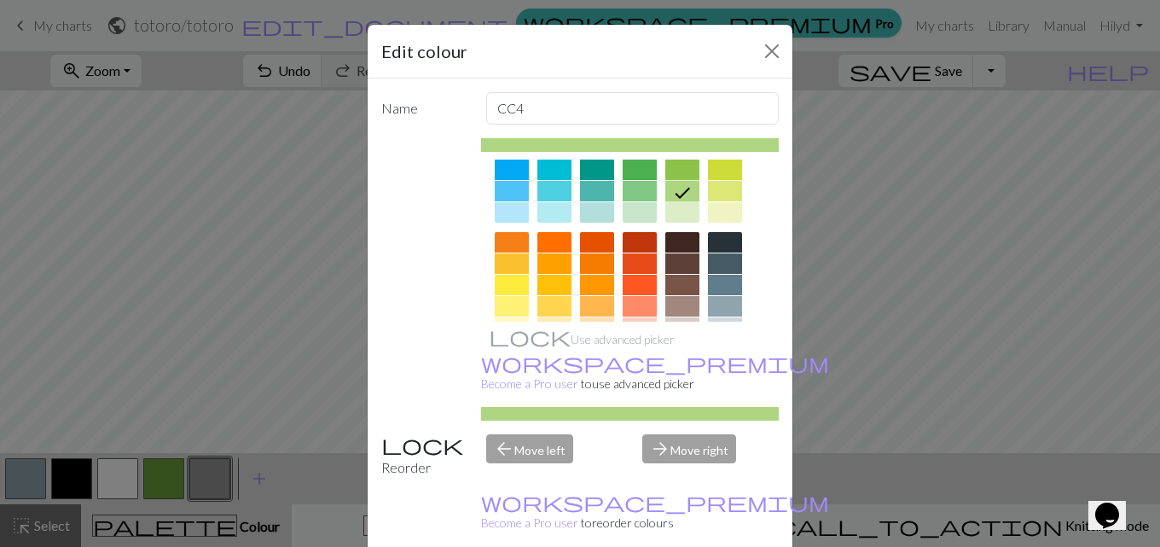
click at [678, 212] on div at bounding box center [683, 212] width 34 height 20
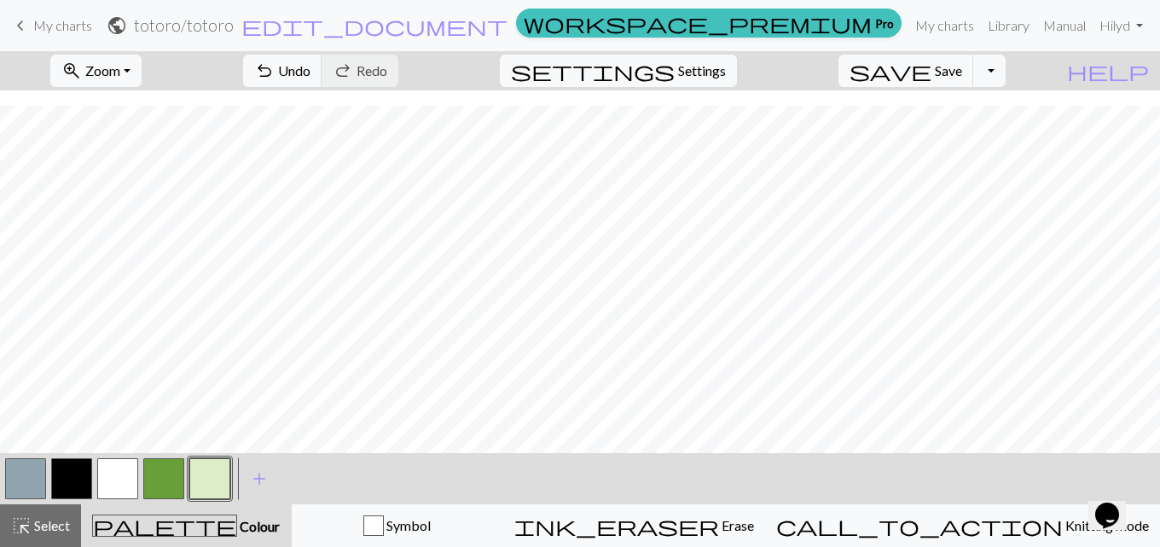
scroll to position [44, 0]
click at [159, 480] on button "button" at bounding box center [163, 478] width 41 height 41
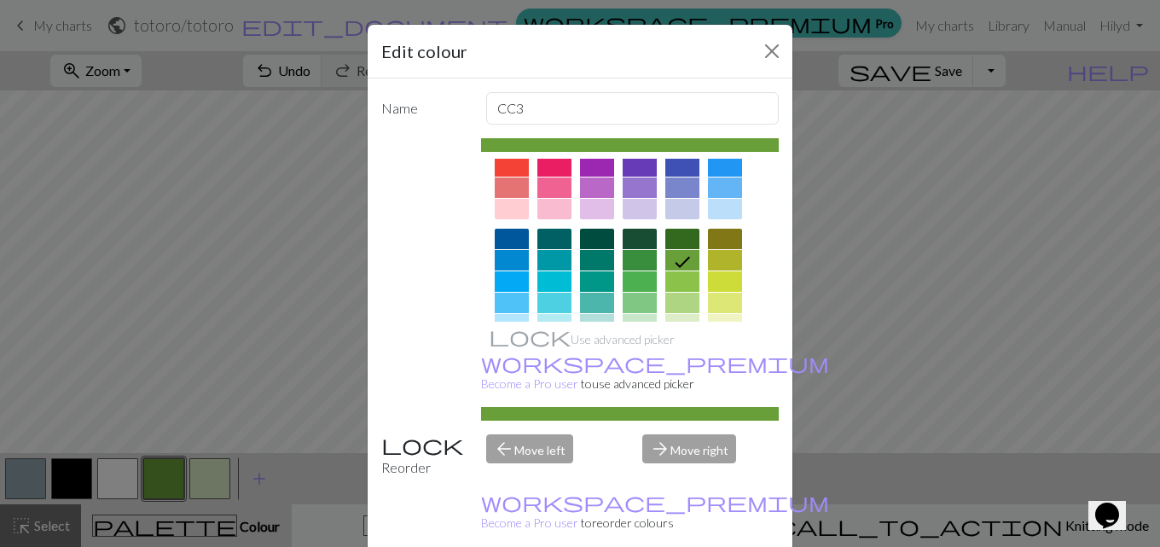
scroll to position [85, 0]
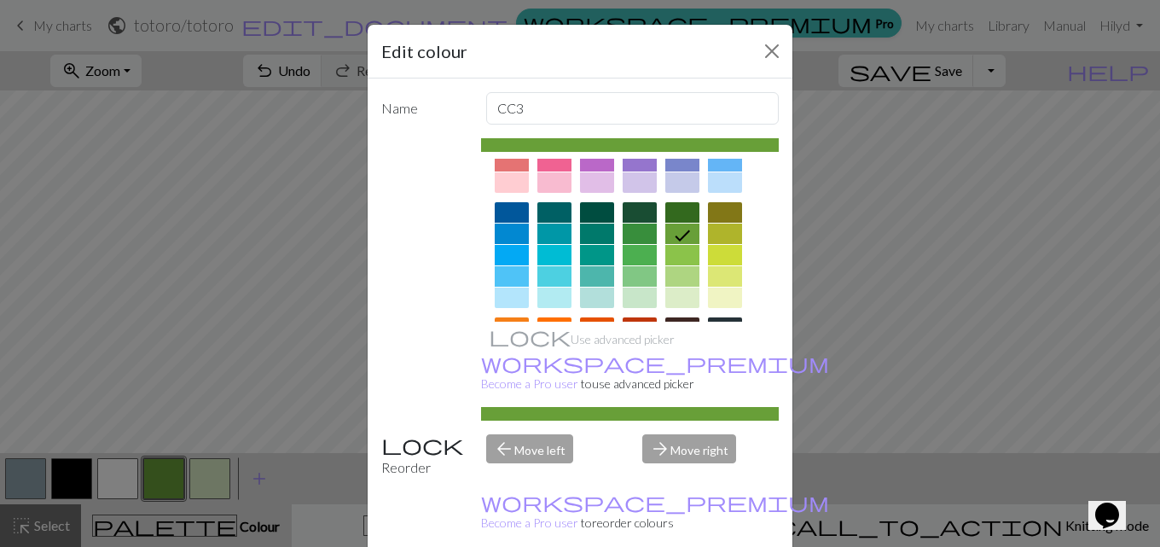
click at [637, 210] on div at bounding box center [640, 212] width 34 height 20
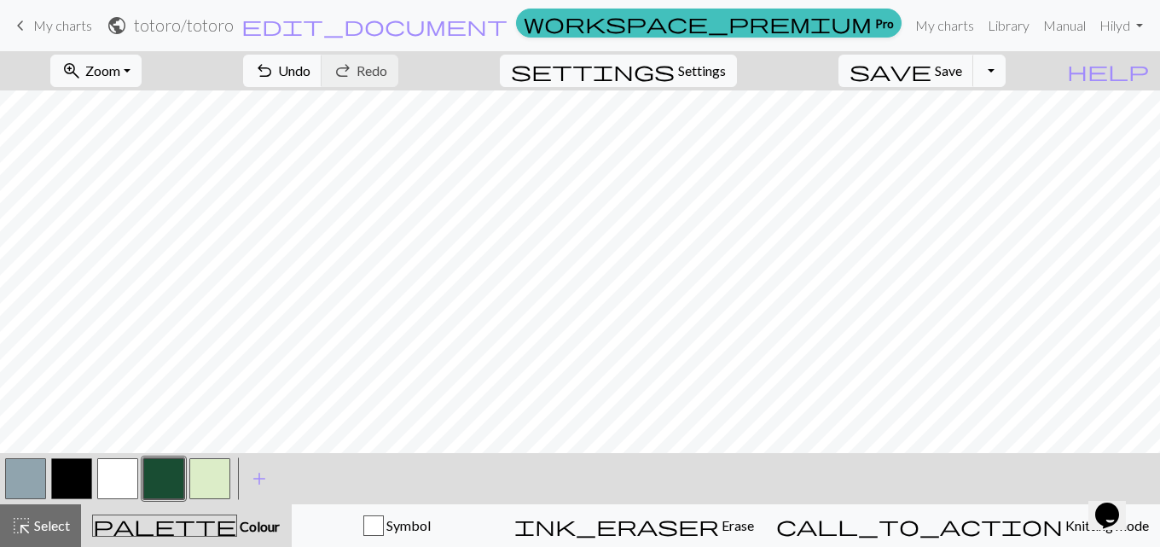
click at [195, 477] on button "button" at bounding box center [209, 478] width 41 height 41
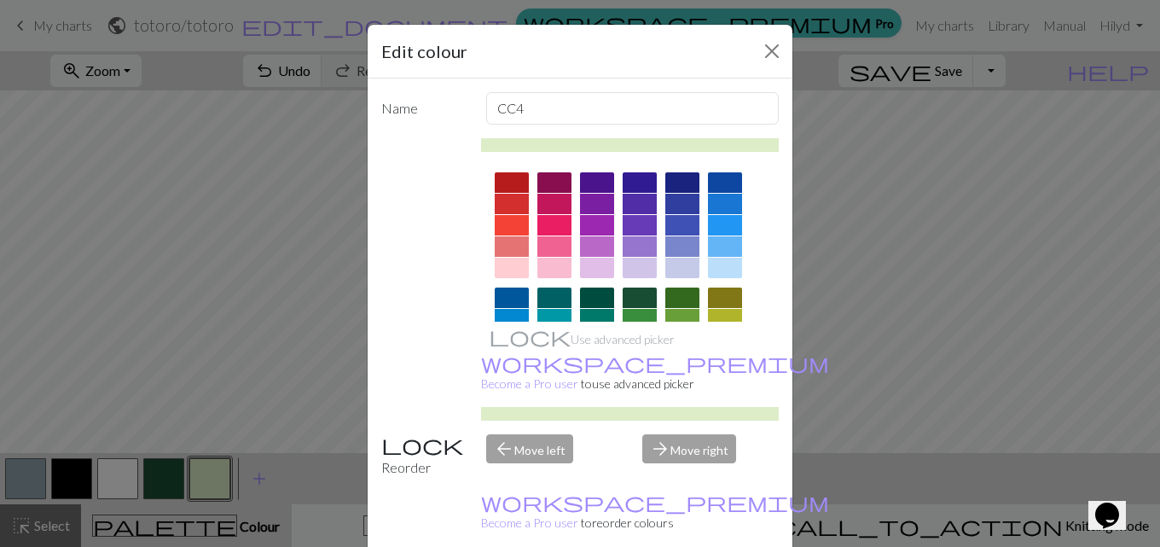
click at [625, 314] on div at bounding box center [640, 319] width 34 height 20
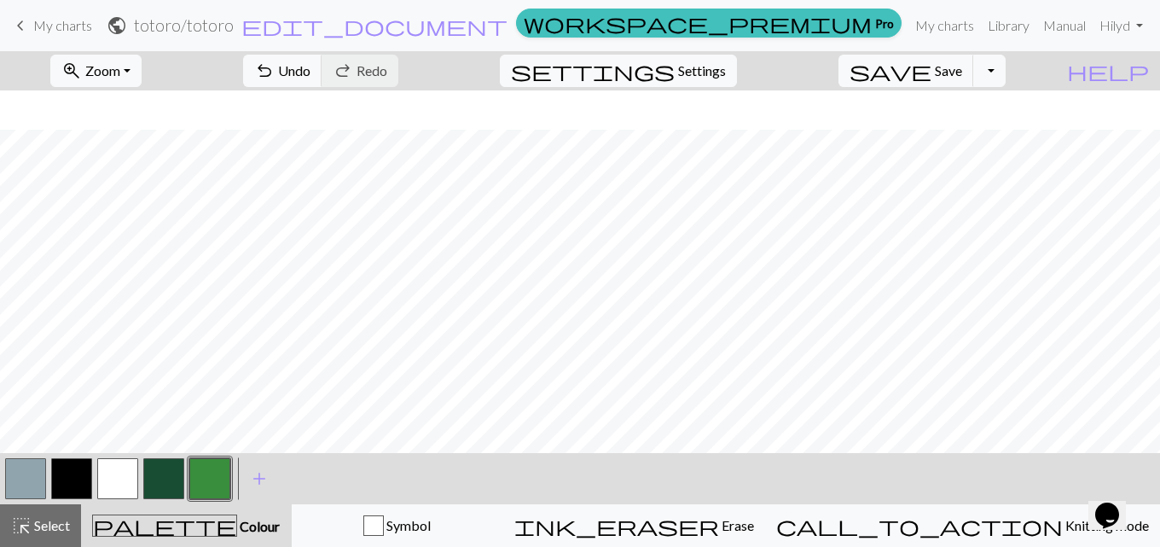
scroll to position [0, 0]
click at [266, 481] on span "add" at bounding box center [259, 479] width 20 height 24
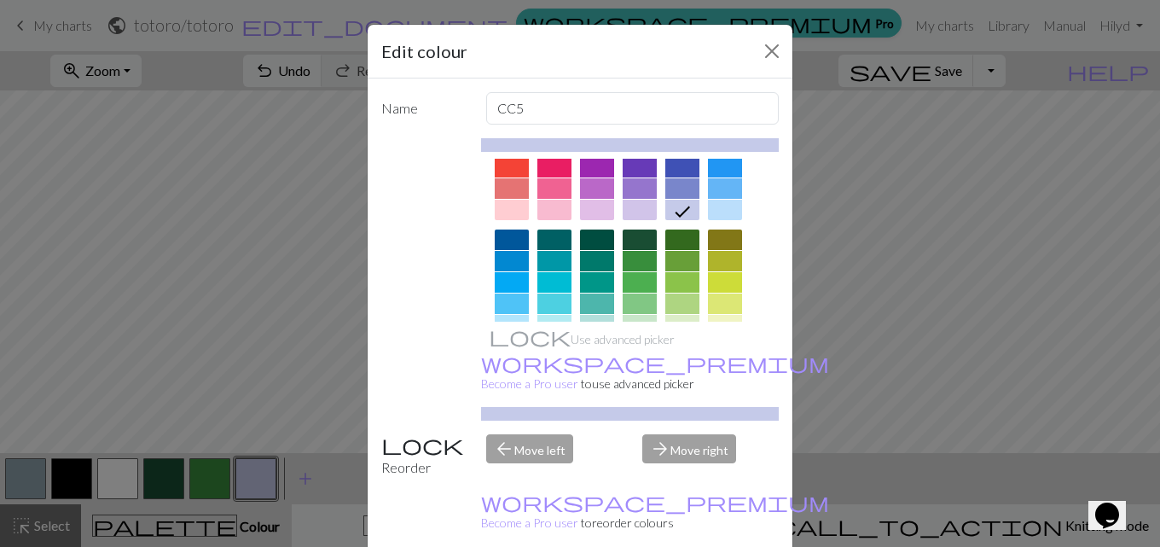
scroll to position [85, 0]
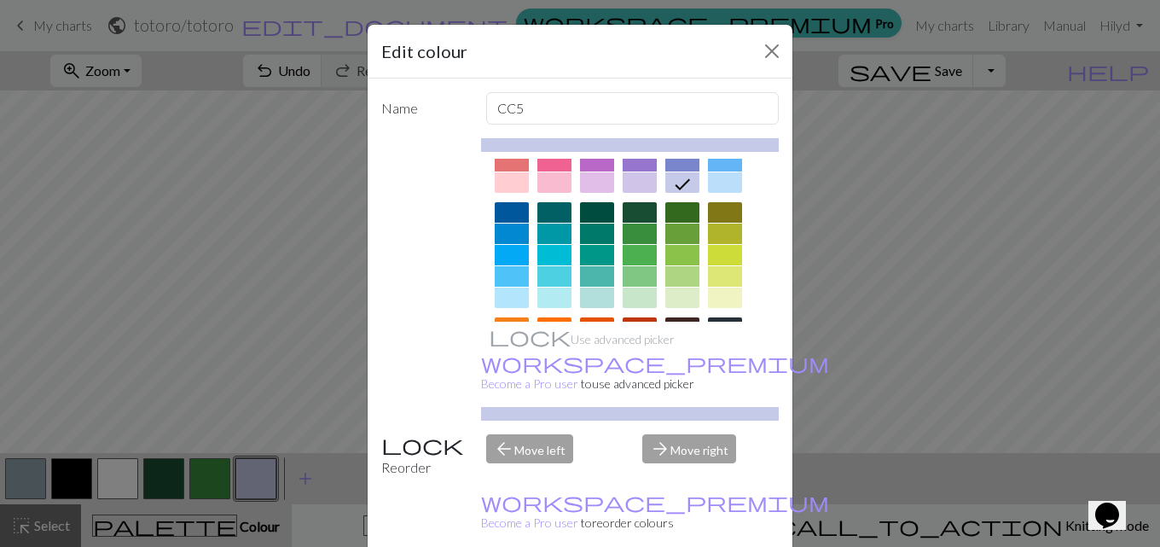
click at [543, 273] on div at bounding box center [555, 276] width 34 height 20
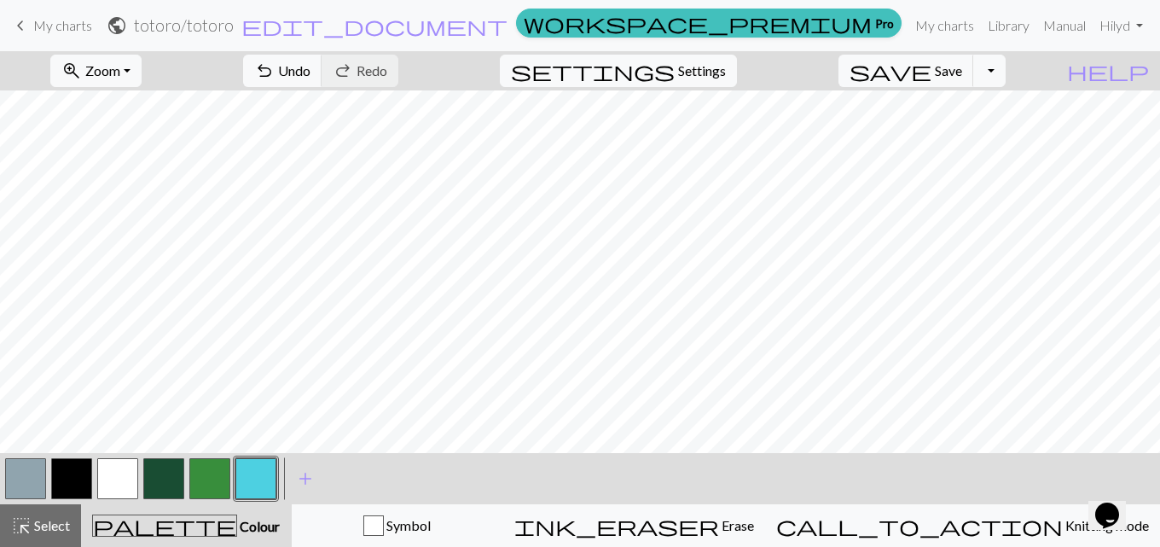
scroll to position [96, 0]
click at [73, 474] on button "button" at bounding box center [71, 478] width 41 height 41
click at [243, 475] on button "button" at bounding box center [255, 478] width 41 height 41
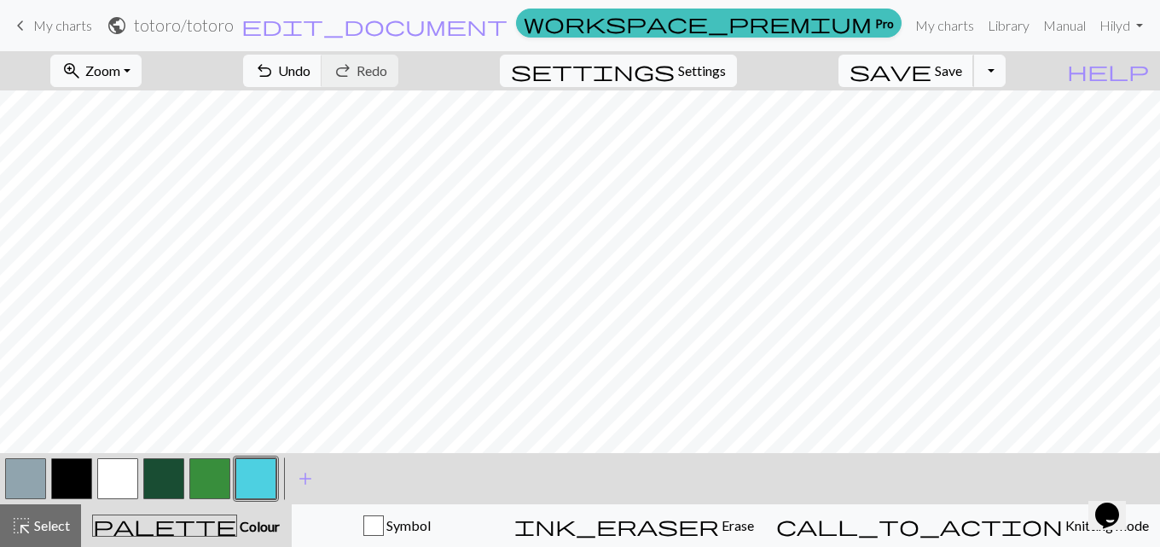
click at [932, 61] on span "save" at bounding box center [891, 71] width 82 height 24
click at [963, 64] on body "This website uses cookies to ensure you get the best experience on our website.…" at bounding box center [580, 273] width 1160 height 547
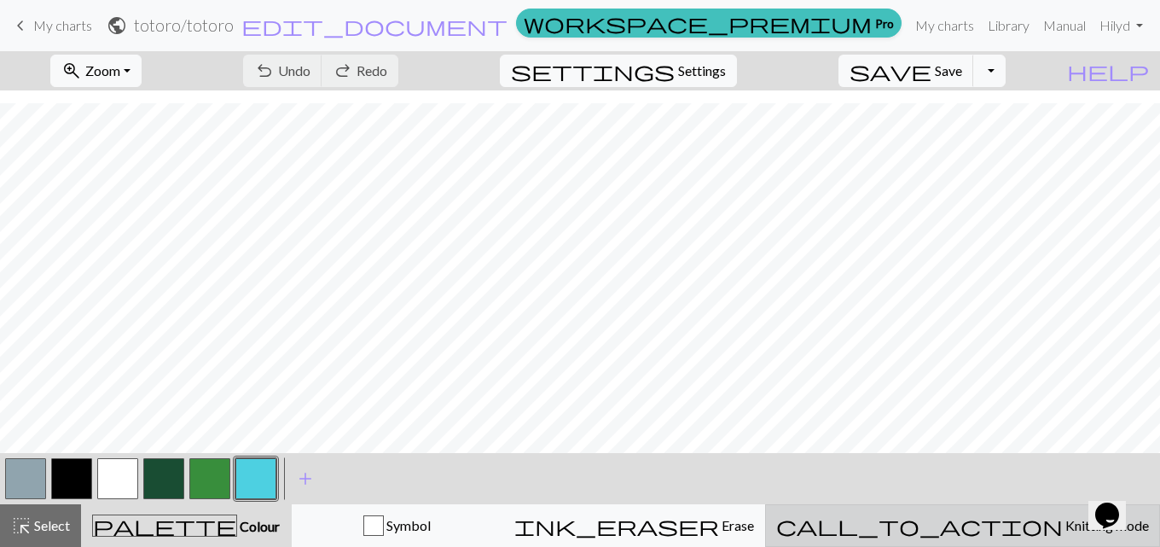
click at [1014, 512] on button "call_to_action Knitting mode Knitting mode" at bounding box center [962, 525] width 395 height 43
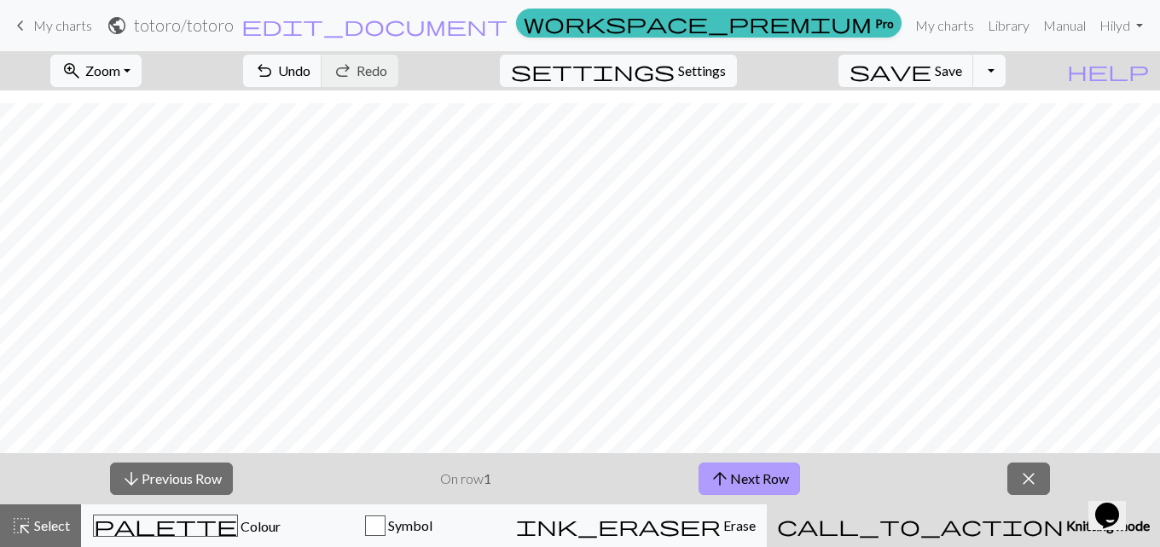
click at [708, 483] on button "arrow_upward Next Row" at bounding box center [750, 478] width 102 height 32
click at [738, 475] on button "arrow_upward Next Row" at bounding box center [750, 478] width 102 height 32
click at [760, 471] on button "arrow_upward Next Row" at bounding box center [750, 478] width 102 height 32
click at [746, 478] on button "arrow_upward Next Row" at bounding box center [750, 478] width 102 height 32
click at [755, 473] on button "arrow_upward Next Row" at bounding box center [750, 478] width 102 height 32
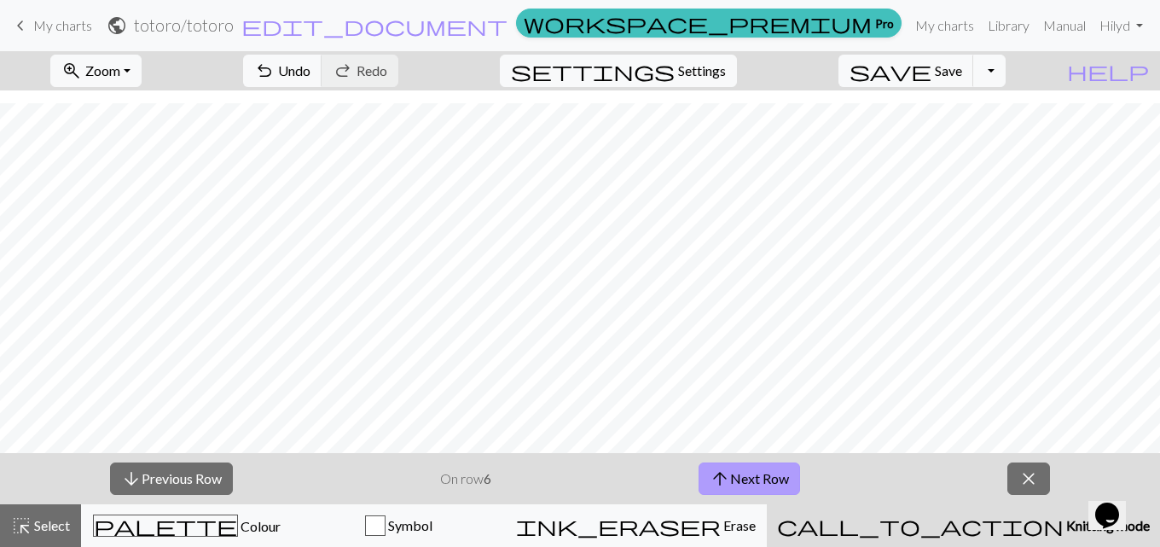
click at [754, 480] on button "arrow_upward Next Row" at bounding box center [750, 478] width 102 height 32
click at [757, 477] on button "arrow_upward Next Row" at bounding box center [750, 478] width 102 height 32
click at [753, 480] on button "arrow_upward Next Row" at bounding box center [750, 478] width 102 height 32
click at [743, 480] on button "arrow_upward Next Row" at bounding box center [750, 478] width 102 height 32
click at [735, 475] on button "arrow_upward Next Row" at bounding box center [752, 478] width 102 height 32
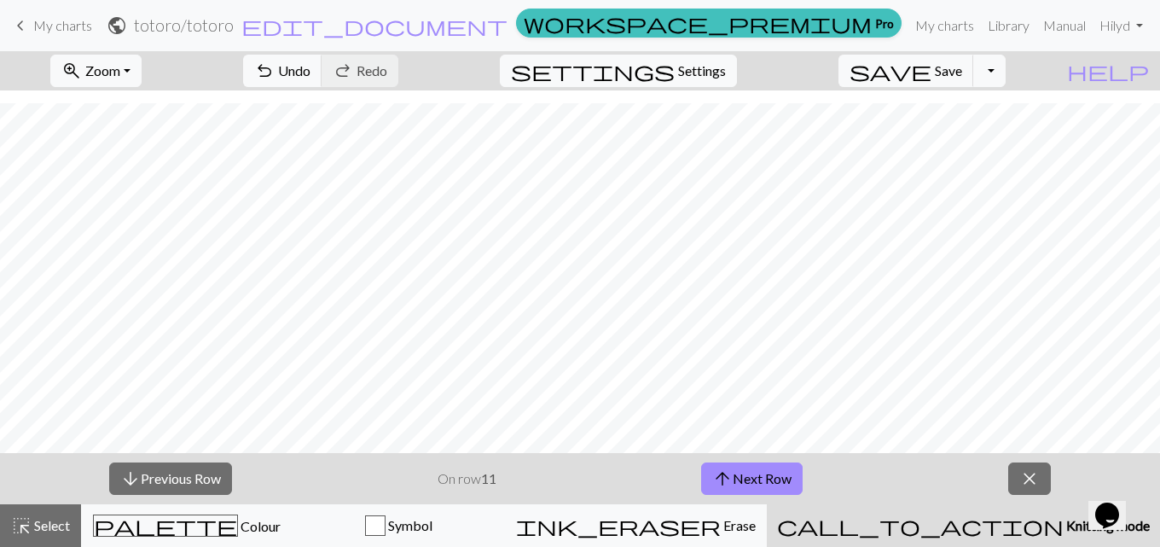
scroll to position [152, 0]
click at [770, 481] on button "arrow_upward Next Row" at bounding box center [752, 478] width 102 height 32
click at [759, 485] on button "arrow_upward Next Row" at bounding box center [752, 478] width 102 height 32
click at [770, 480] on button "arrow_upward Next Row" at bounding box center [752, 478] width 102 height 32
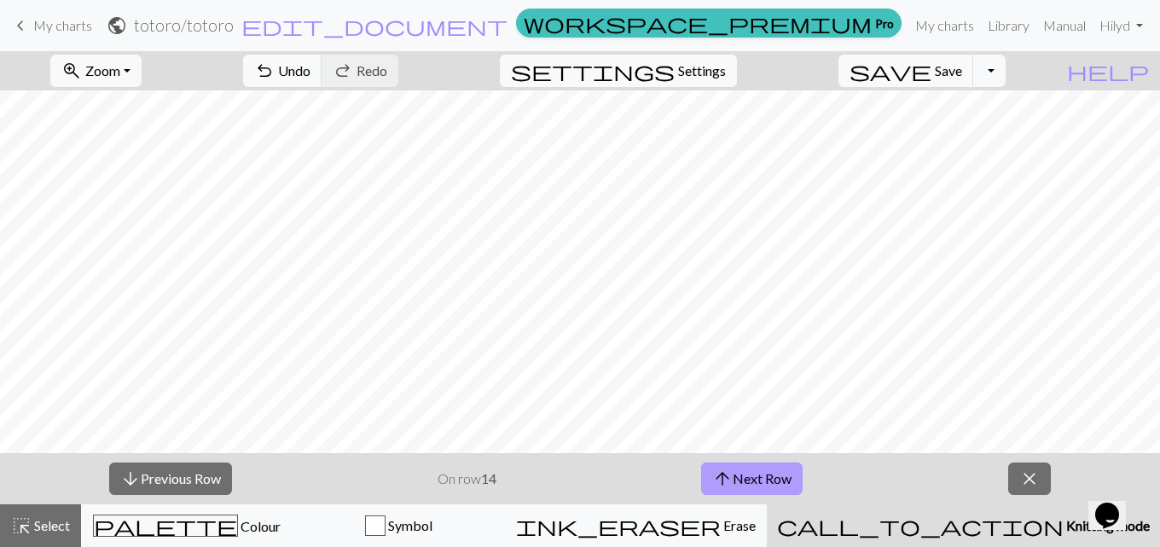
click at [728, 478] on span "arrow_upward" at bounding box center [722, 479] width 20 height 24
click at [763, 479] on button "arrow_upward Next Row" at bounding box center [752, 478] width 102 height 32
click at [747, 475] on button "arrow_upward Next Row" at bounding box center [752, 478] width 102 height 32
drag, startPoint x: 770, startPoint y: 478, endPoint x: 813, endPoint y: 472, distance: 43.9
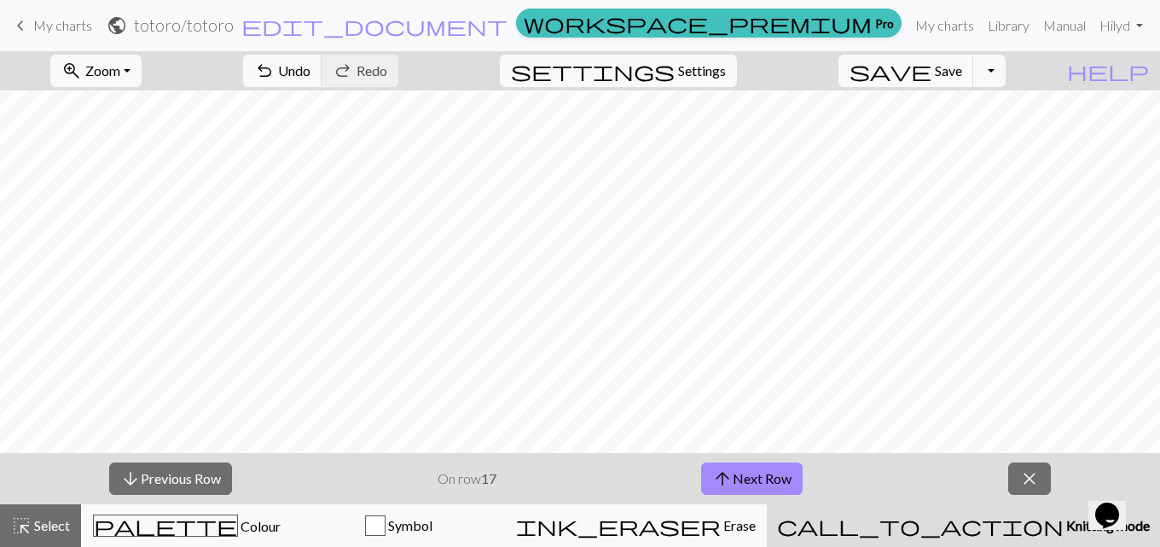
click at [770, 477] on button "arrow_upward Next Row" at bounding box center [752, 478] width 102 height 32
click at [720, 465] on button "arrow_upward Next Row" at bounding box center [752, 478] width 102 height 32
click at [738, 470] on button "arrow_upward Next Row" at bounding box center [752, 478] width 102 height 32
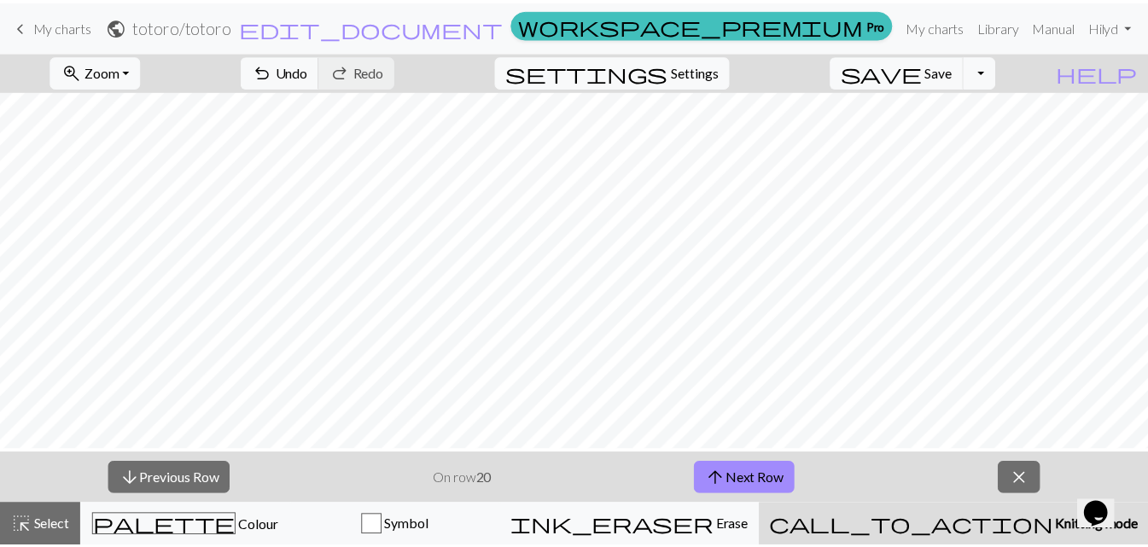
scroll to position [0, 0]
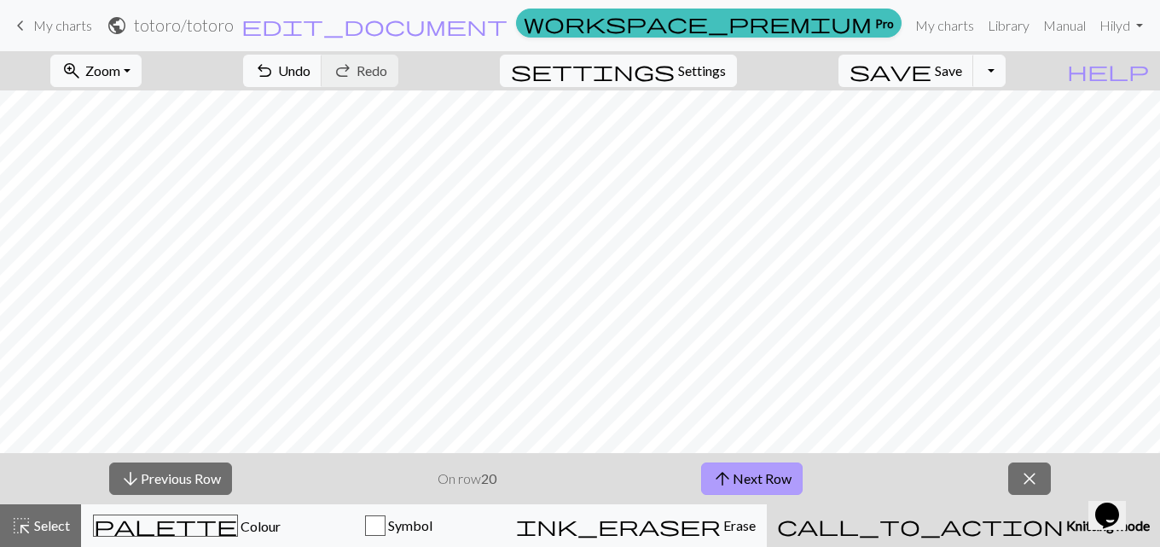
click at [759, 483] on button "arrow_upward Next Row" at bounding box center [752, 478] width 102 height 32
click at [759, 474] on button "arrow_upward Next Row" at bounding box center [752, 478] width 102 height 32
click at [758, 470] on button "arrow_upward Next Row" at bounding box center [752, 478] width 102 height 32
click at [790, 478] on button "arrow_upward Next Row" at bounding box center [752, 478] width 102 height 32
click at [73, 38] on link "keyboard_arrow_left My charts" at bounding box center [51, 25] width 82 height 29
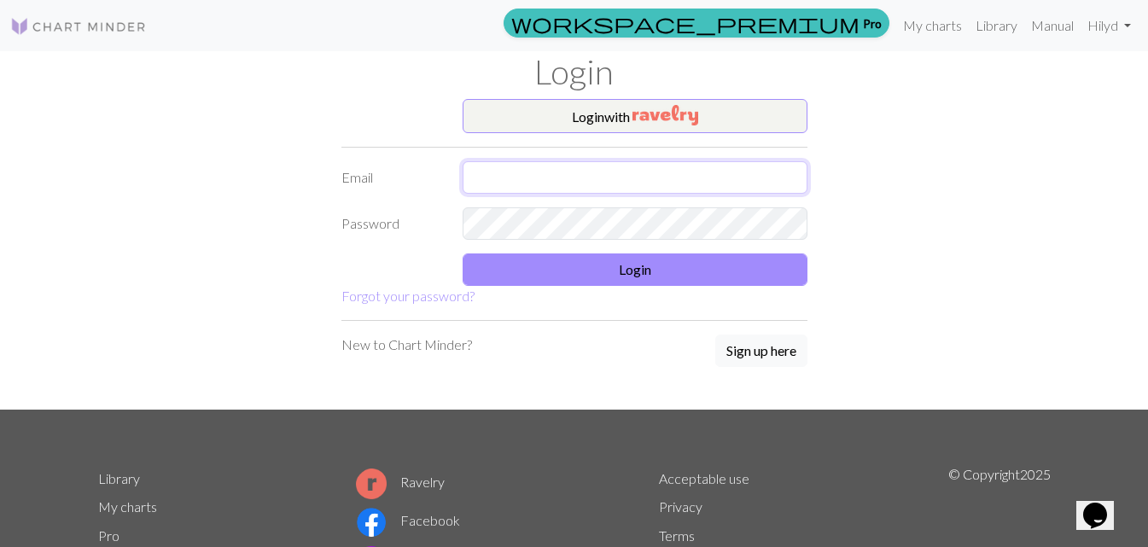
click at [673, 168] on input "text" at bounding box center [634, 177] width 345 height 32
click at [491, 179] on input "[EMAIL_ADDRESS][DOMAIN_NAME]" at bounding box center [634, 177] width 345 height 32
type input "[EMAIL_ADDRESS][DOMAIN_NAME]"
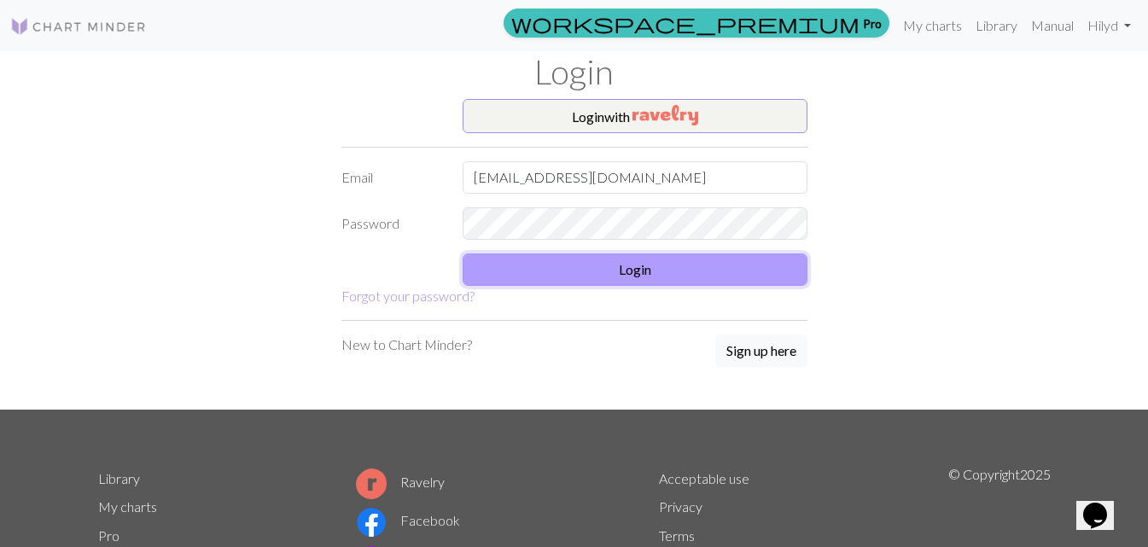
click at [601, 263] on button "Login" at bounding box center [634, 269] width 345 height 32
click at [598, 250] on form "Login with Email [EMAIL_ADDRESS][DOMAIN_NAME] Password Login Forgot your passwo…" at bounding box center [574, 202] width 466 height 207
click at [613, 267] on button "Login" at bounding box center [634, 269] width 345 height 32
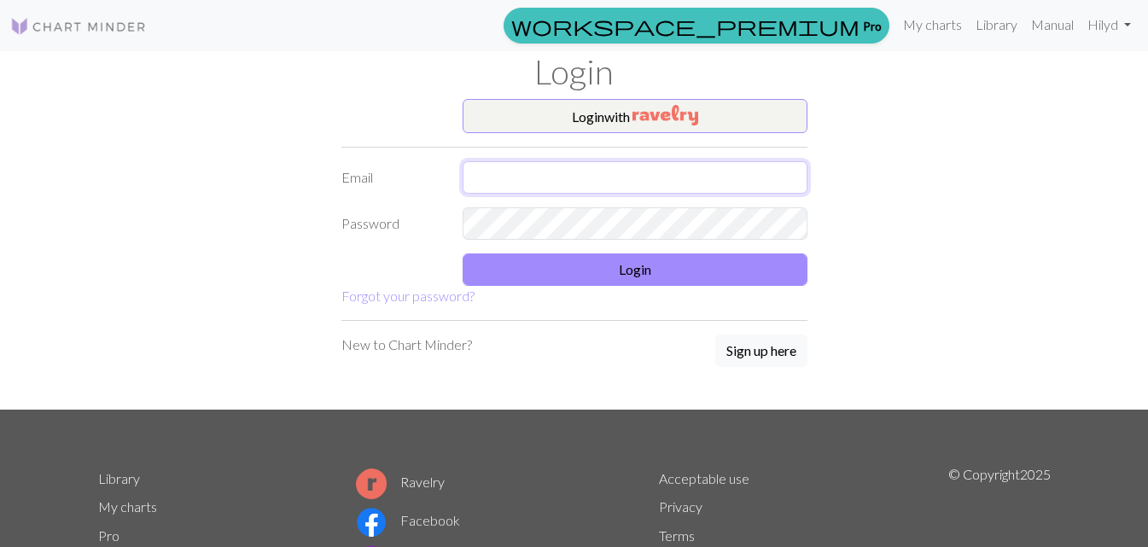
click at [621, 193] on input "text" at bounding box center [634, 177] width 345 height 32
click at [488, 180] on input "[EMAIL_ADDRESS][DOMAIN_NAME]" at bounding box center [634, 177] width 345 height 32
type input "[EMAIL_ADDRESS][DOMAIN_NAME]"
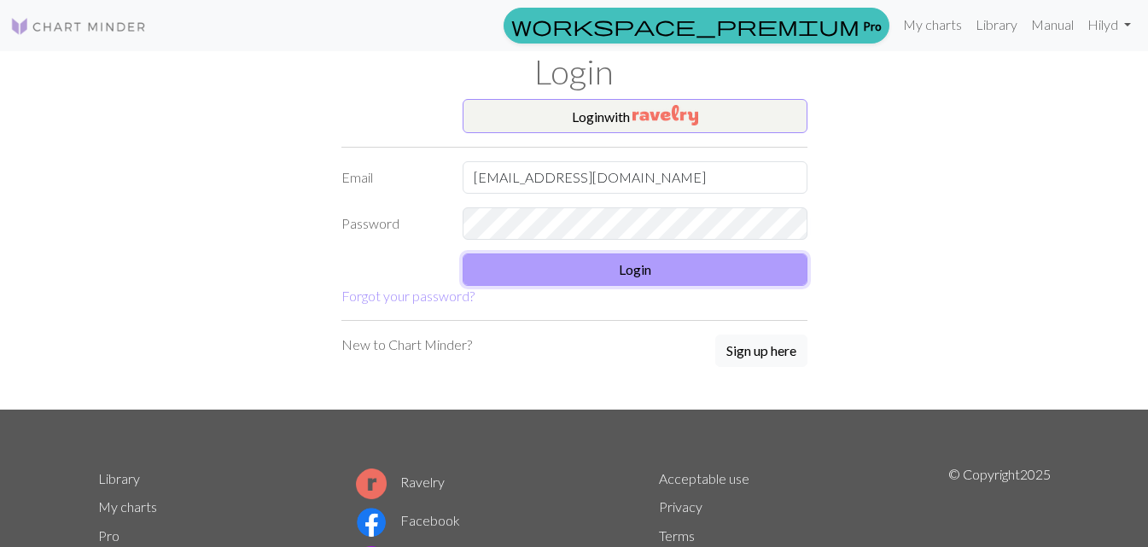
click at [595, 270] on button "Login" at bounding box center [634, 269] width 345 height 32
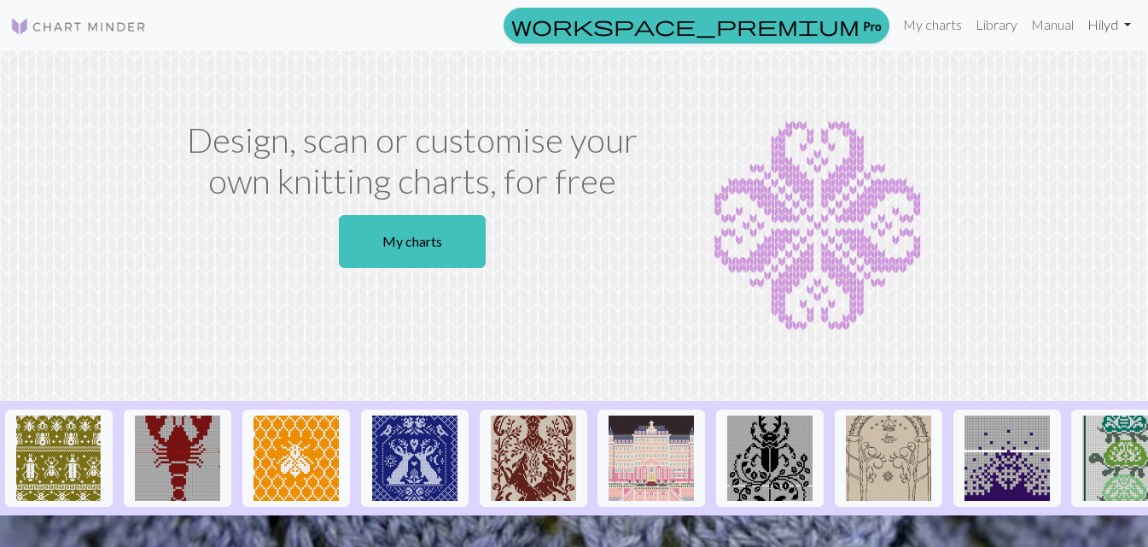
click at [1100, 24] on link "Hi lyd" at bounding box center [1108, 25] width 57 height 34
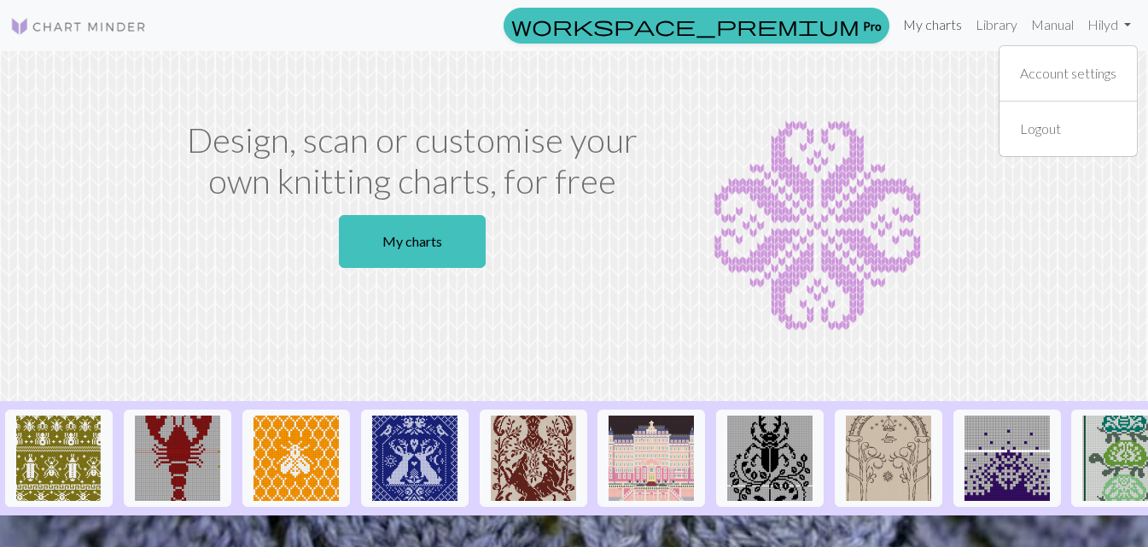
click at [916, 20] on link "My charts" at bounding box center [932, 25] width 73 height 34
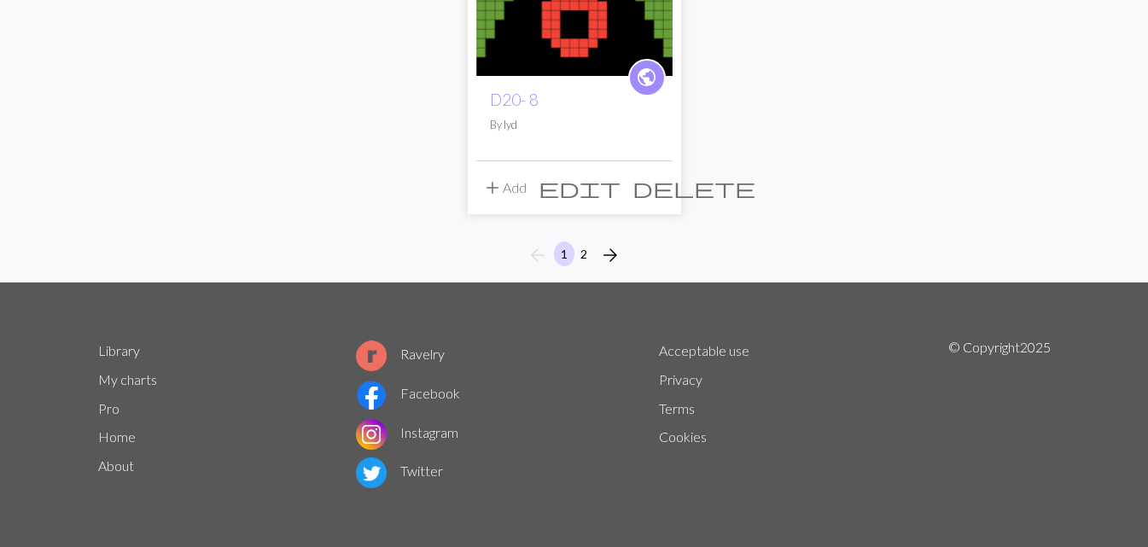
scroll to position [2092, 0]
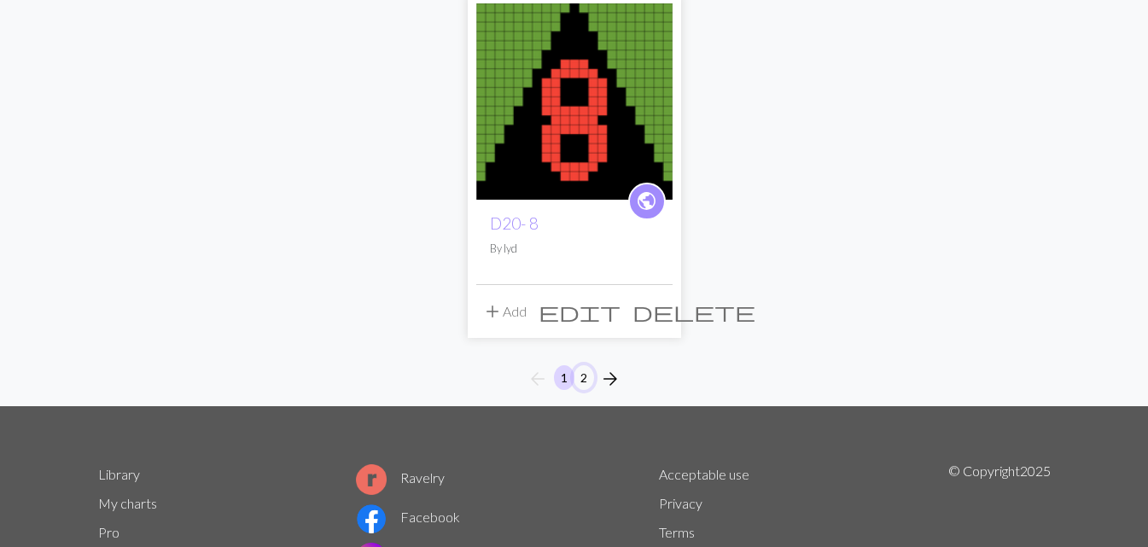
click at [583, 371] on button "2" at bounding box center [583, 377] width 20 height 25
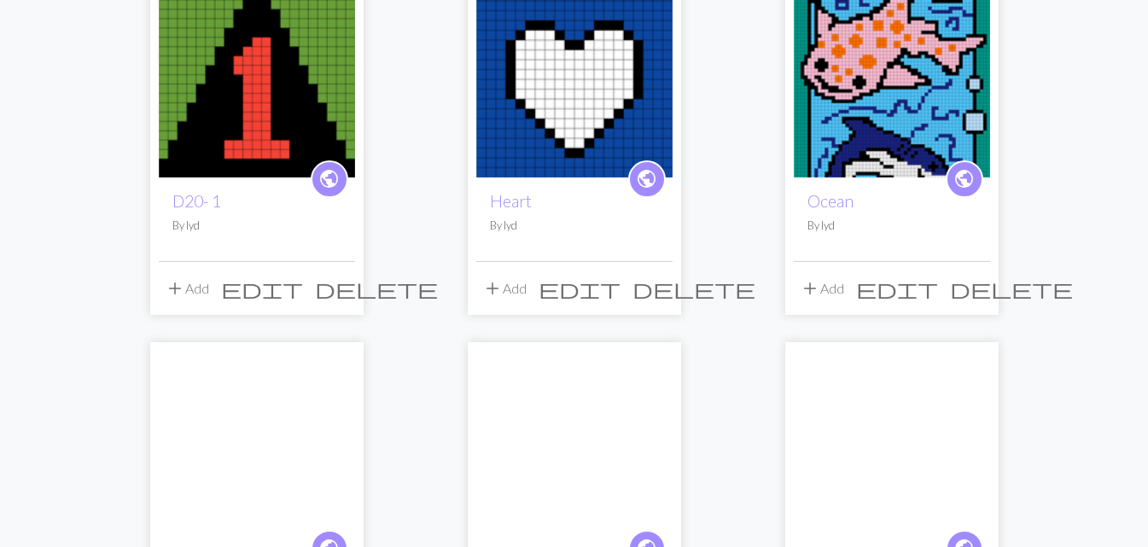
scroll to position [1018, 0]
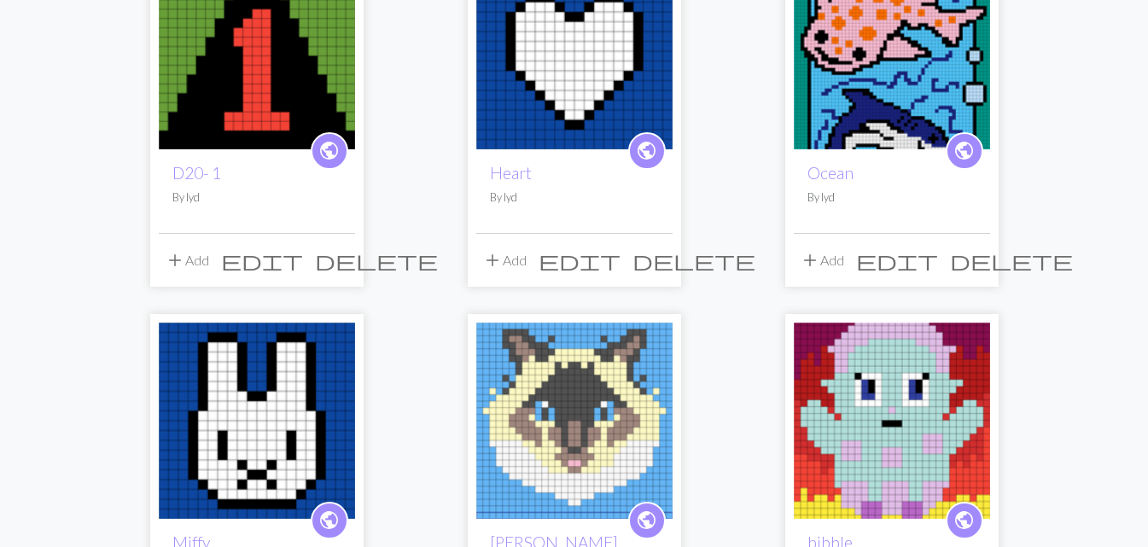
click at [877, 99] on img at bounding box center [891, 51] width 196 height 196
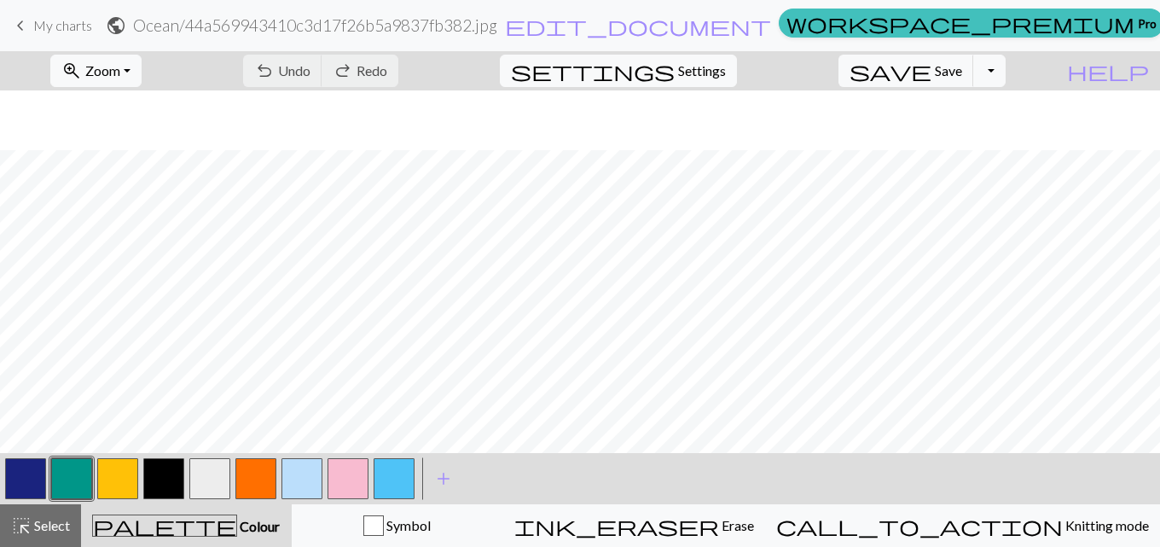
scroll to position [724, 0]
click at [211, 480] on button "button" at bounding box center [209, 478] width 41 height 41
click at [311, 73] on span "Undo" at bounding box center [294, 70] width 32 height 16
click at [311, 69] on span "Undo" at bounding box center [294, 70] width 32 height 16
click at [323, 84] on button "undo Undo Undo" at bounding box center [282, 71] width 79 height 32
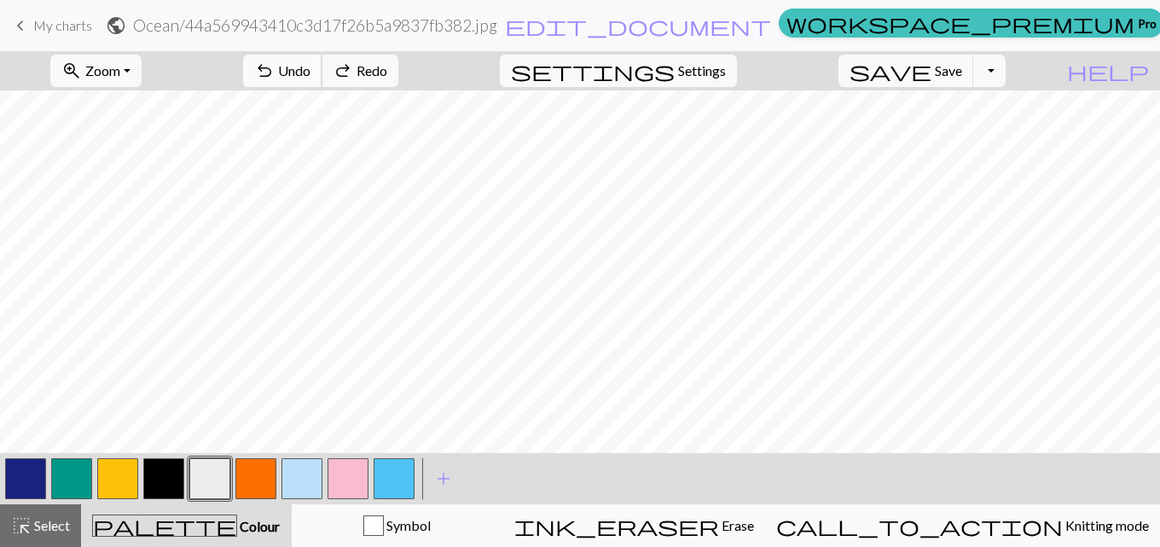
click at [311, 73] on span "Undo" at bounding box center [294, 70] width 32 height 16
click at [311, 75] on span "Undo" at bounding box center [294, 70] width 32 height 16
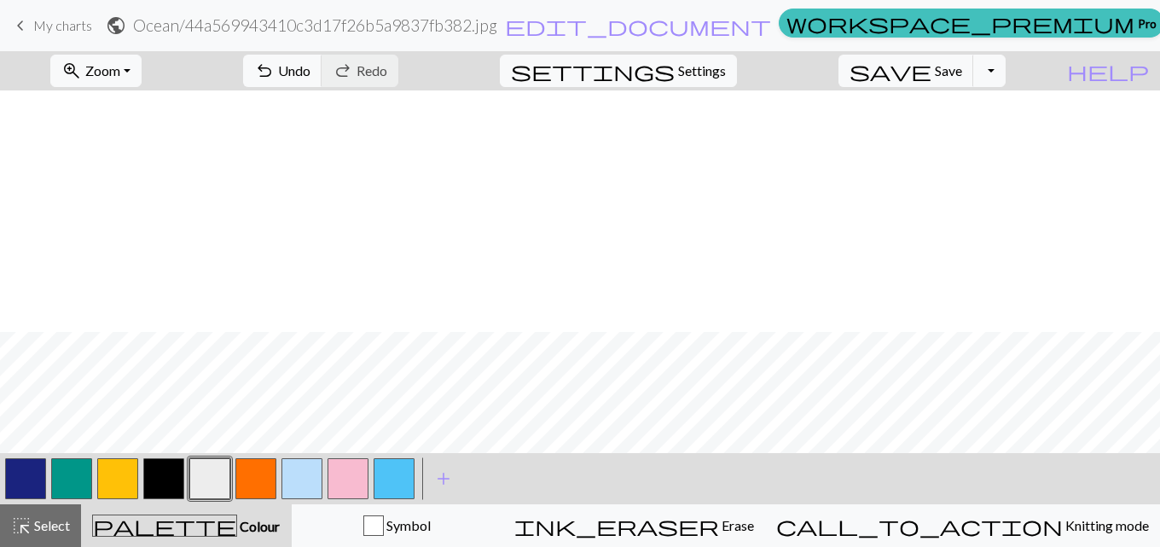
scroll to position [953, 0]
click at [162, 488] on button "button" at bounding box center [163, 478] width 41 height 41
click at [53, 480] on button "button" at bounding box center [71, 478] width 41 height 41
click at [386, 478] on button "button" at bounding box center [394, 478] width 41 height 41
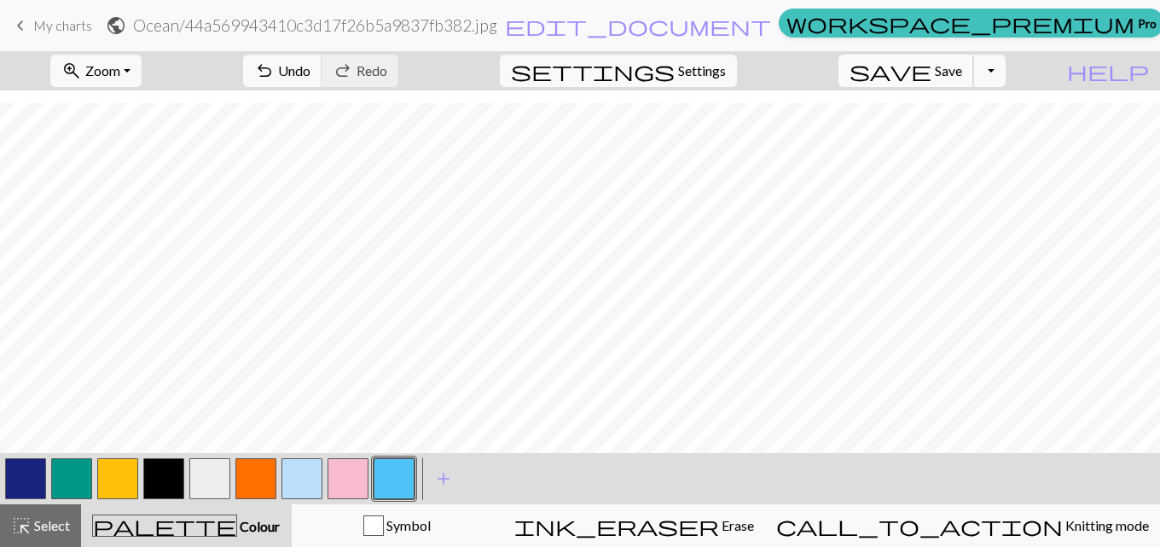
click at [974, 80] on button "save Save Save" at bounding box center [907, 71] width 136 height 32
click at [67, 33] on link "keyboard_arrow_left My charts" at bounding box center [51, 25] width 82 height 29
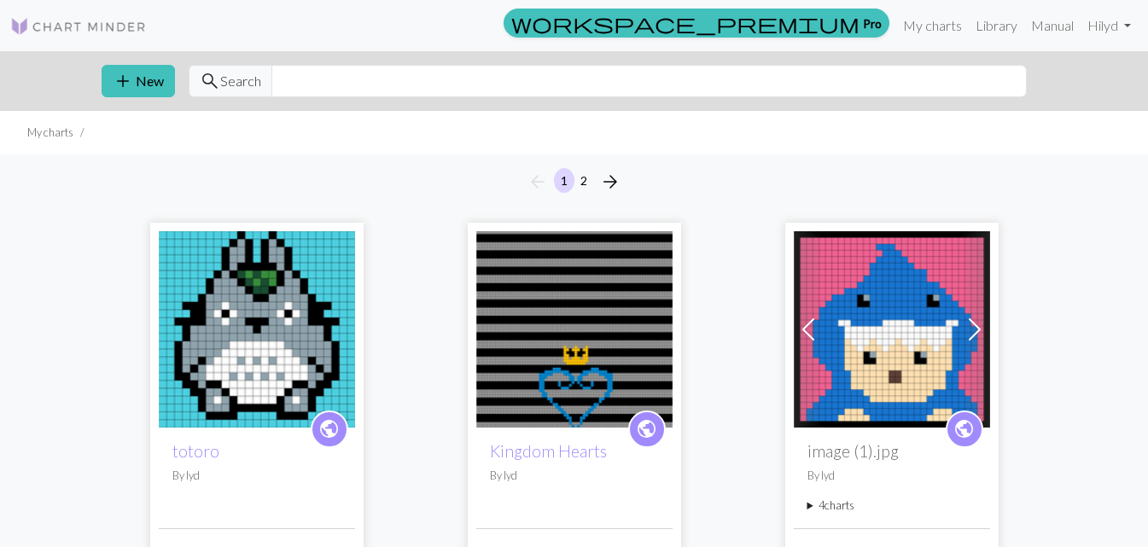
click at [291, 312] on img at bounding box center [257, 329] width 196 height 196
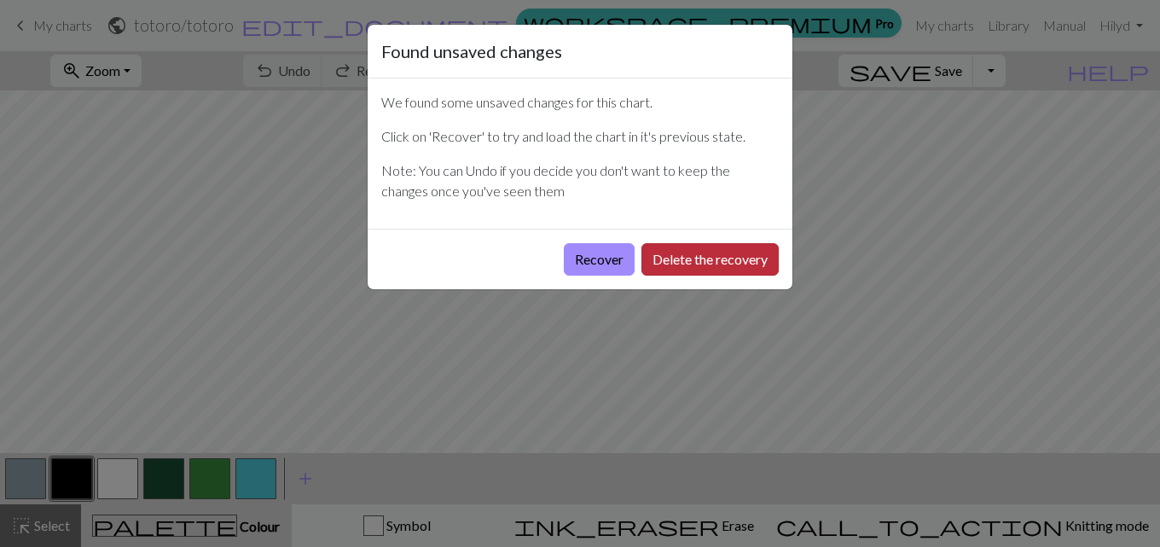
click at [705, 256] on button "Delete the recovery" at bounding box center [710, 259] width 137 height 32
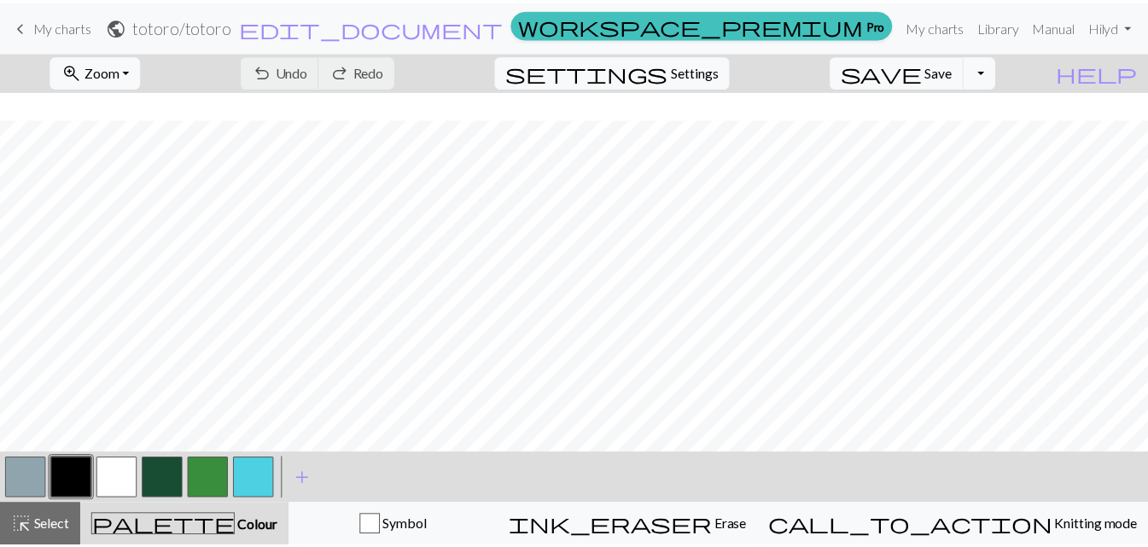
scroll to position [154, 0]
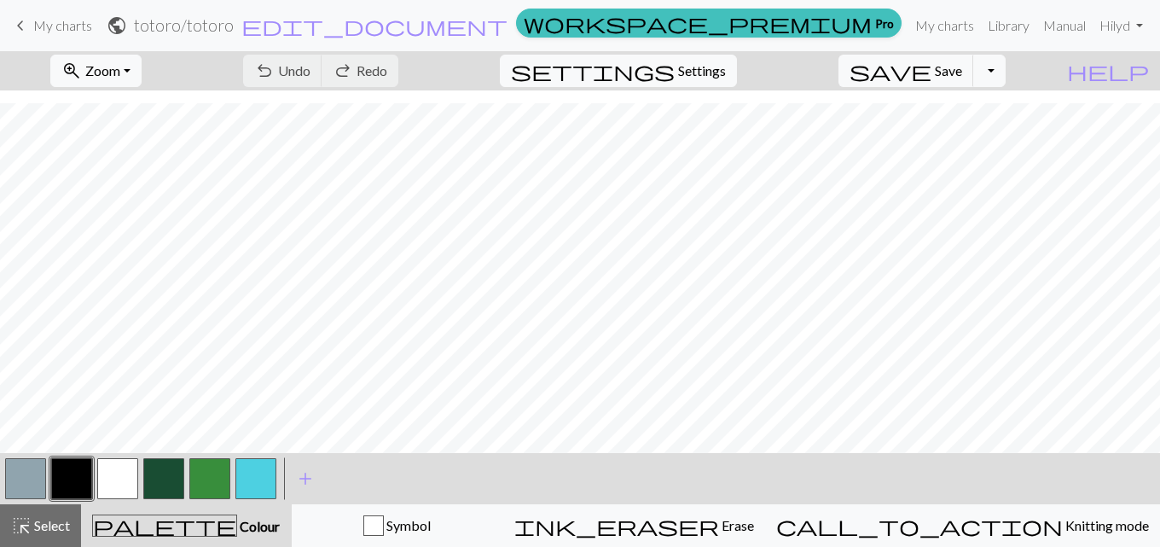
drag, startPoint x: 34, startPoint y: 7, endPoint x: 41, endPoint y: 24, distance: 18.4
click at [34, 11] on nav "keyboard_arrow_left My charts public totoro / totoro edit_document Edit setting…" at bounding box center [580, 25] width 1160 height 51
click at [42, 31] on span "My charts" at bounding box center [62, 25] width 59 height 16
